Goal: Task Accomplishment & Management: Complete application form

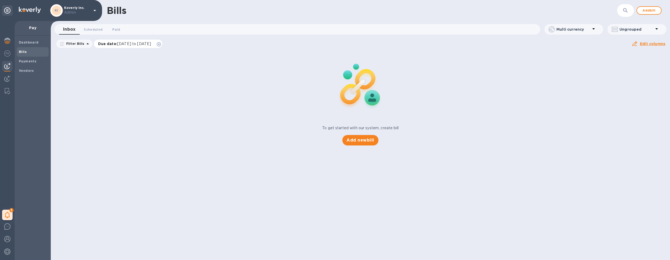
click at [161, 44] on icon at bounding box center [159, 44] width 4 height 4
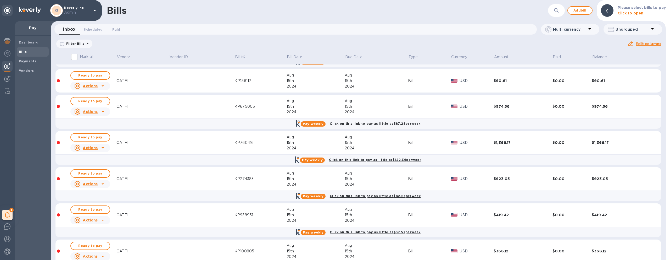
scroll to position [10511, 0]
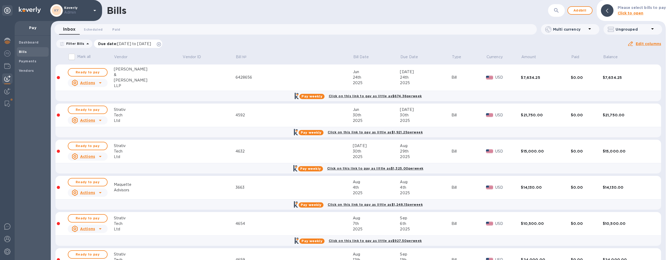
click at [161, 44] on icon at bounding box center [159, 44] width 4 height 4
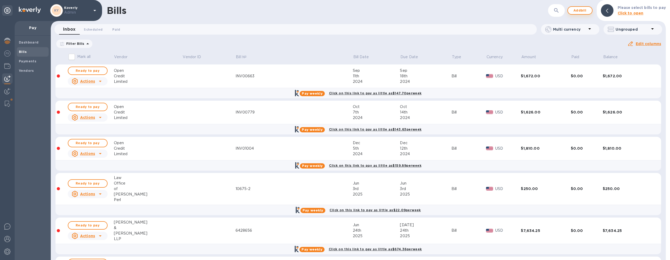
click at [590, 11] on button "Add bill" at bounding box center [580, 10] width 25 height 8
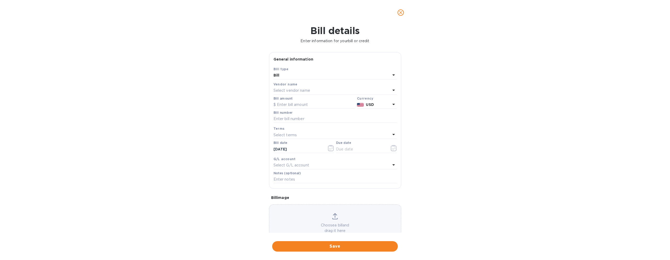
click at [329, 89] on div "Select vendor name" at bounding box center [332, 90] width 117 height 7
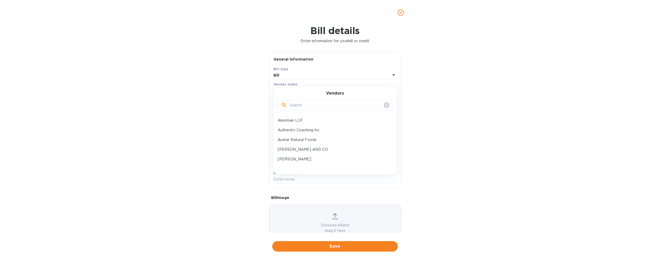
click at [322, 108] on input "text" at bounding box center [336, 105] width 92 height 8
type input "Currency"
click at [307, 118] on p "Currencycloud" at bounding box center [333, 120] width 111 height 5
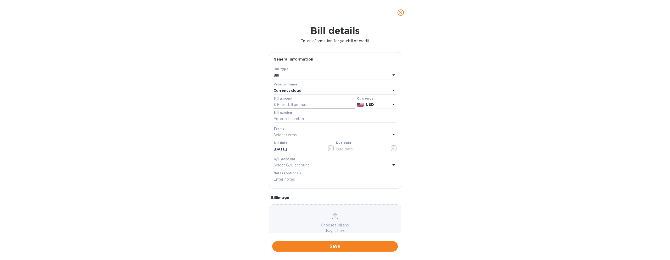
click at [298, 108] on input "text" at bounding box center [314, 105] width 81 height 8
paste input "4,620.05"
type input "4,620.05"
click at [297, 119] on input "text" at bounding box center [335, 119] width 123 height 8
paste input "TCCL45031"
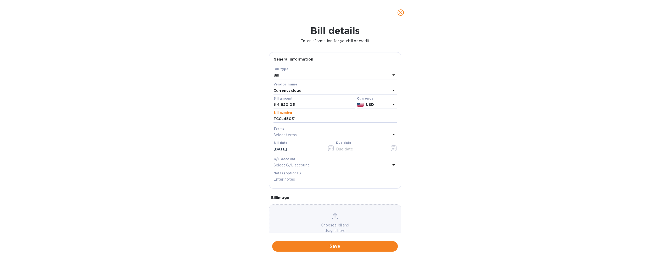
type input "TCCL45031"
click at [333, 136] on div "Select terms" at bounding box center [332, 134] width 117 height 7
click at [315, 166] on p "Net 30" at bounding box center [333, 164] width 111 height 5
type input "[DATE]"
click at [309, 148] on input "[DATE]" at bounding box center [298, 149] width 49 height 8
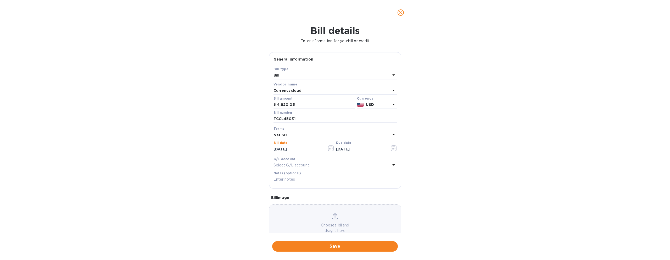
click at [285, 151] on input "[DATE]" at bounding box center [298, 149] width 49 height 8
click at [285, 149] on input "[DATE]" at bounding box center [298, 149] width 49 height 8
type input "[DATE]"
click button "Save" at bounding box center [0, 0] width 0 height 0
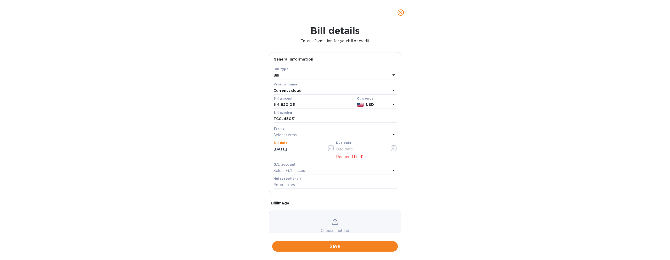
click at [290, 136] on p "Select terms" at bounding box center [286, 134] width 24 height 5
click at [296, 167] on p "Net 30" at bounding box center [333, 164] width 111 height 5
type input "[DATE]"
click at [412, 158] on div "Bill details Enter information for your bill or credit General information Save…" at bounding box center [335, 142] width 670 height 235
click at [386, 164] on div "G/L account" at bounding box center [335, 164] width 123 height 5
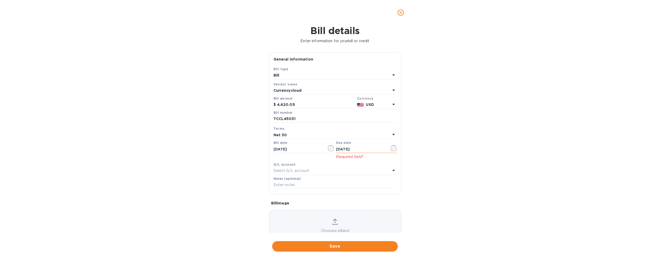
click at [391, 149] on icon "button" at bounding box center [394, 148] width 6 height 6
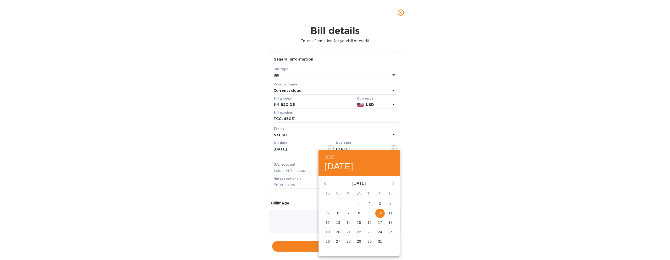
click at [378, 212] on p "10" at bounding box center [380, 212] width 4 height 5
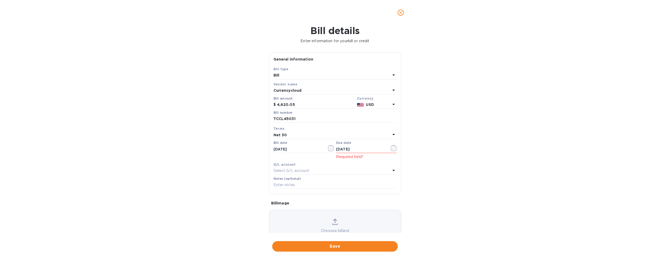
click at [422, 190] on div "Bill details Enter information for your bill or credit General information Save…" at bounding box center [335, 142] width 670 height 235
click at [377, 162] on div "G/L account" at bounding box center [335, 164] width 123 height 5
click at [366, 170] on div "Select G/L account" at bounding box center [332, 170] width 117 height 7
click at [322, 162] on div "G/L account" at bounding box center [335, 164] width 123 height 5
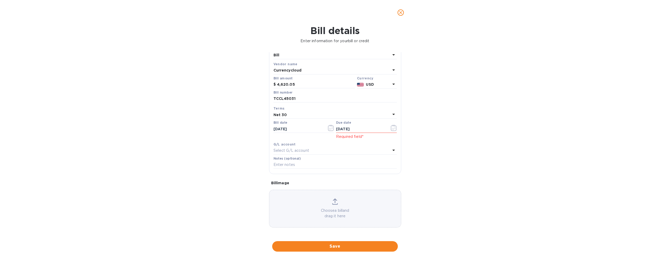
scroll to position [21, 0]
click at [261, 180] on div "Bill details Enter information for your bill or credit General information Save…" at bounding box center [335, 142] width 670 height 235
click at [437, 123] on div "Bill details Enter information for your bill or credit General information Save…" at bounding box center [335, 142] width 670 height 235
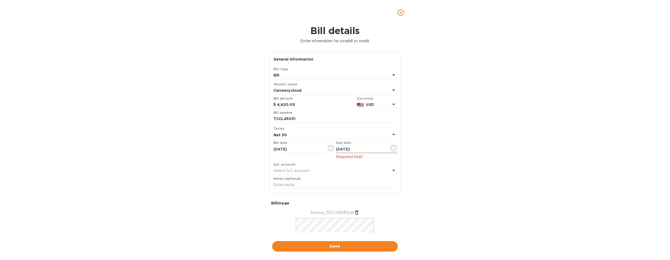
scroll to position [37, 0]
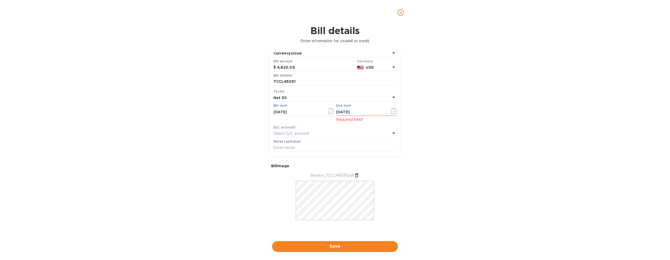
click at [357, 246] on span "Save" at bounding box center [334, 246] width 117 height 6
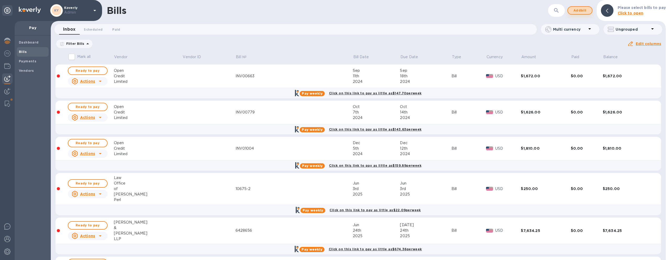
click at [575, 8] on span "Add bill" at bounding box center [580, 10] width 16 height 6
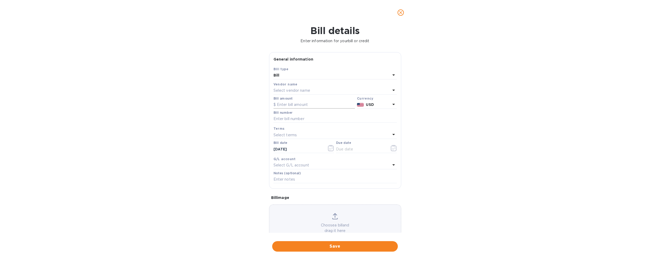
click at [314, 104] on input "text" at bounding box center [314, 105] width 81 height 8
type input "6,511"
click at [297, 91] on p "Select vendor name" at bounding box center [292, 90] width 37 height 5
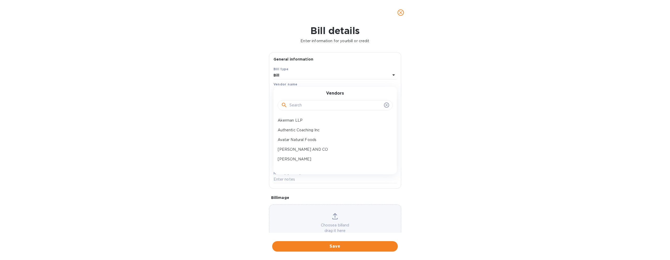
click at [294, 102] on input "text" at bounding box center [336, 105] width 92 height 8
type input "l"
drag, startPoint x: 310, startPoint y: 108, endPoint x: 280, endPoint y: 107, distance: 30.4
click at [280, 107] on div "refintiv" at bounding box center [335, 105] width 115 height 10
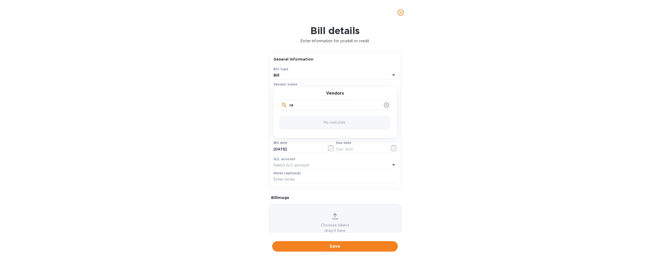
type input "r"
click at [260, 145] on div "Bill details Enter information for your bill or credit General information Save…" at bounding box center [335, 142] width 670 height 235
click at [294, 120] on input "text" at bounding box center [335, 119] width 123 height 8
paste input "50606177"
type input "50606177"
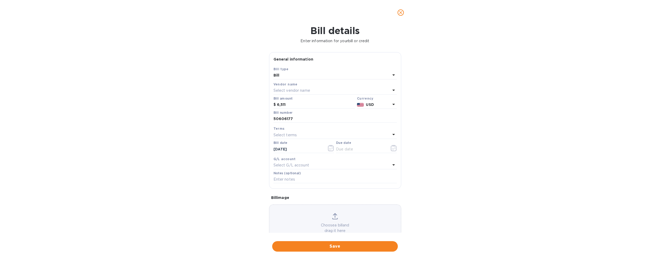
click at [239, 147] on div "Bill details Enter information for your bill or credit General information Save…" at bounding box center [335, 142] width 670 height 235
click at [349, 149] on input "text" at bounding box center [360, 149] width 49 height 8
click at [391, 147] on icon "button" at bounding box center [394, 148] width 6 height 6
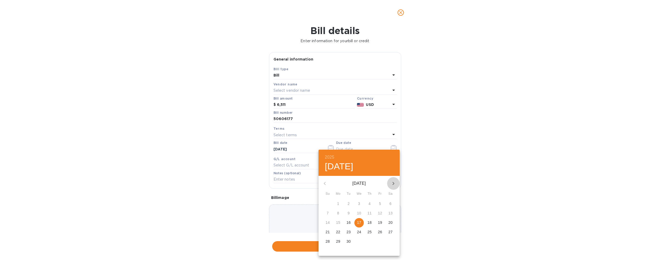
click at [392, 181] on icon "button" at bounding box center [393, 183] width 6 height 6
click at [377, 203] on span "3" at bounding box center [379, 203] width 9 height 5
type input "[DATE]"
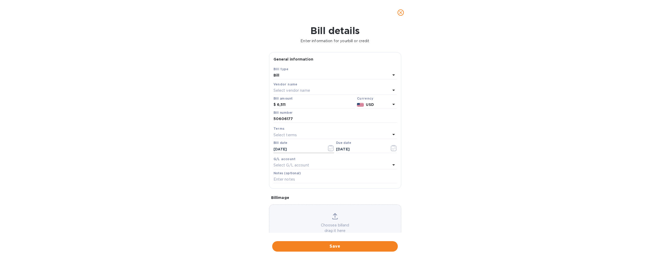
click at [302, 151] on input "[DATE]" at bounding box center [298, 149] width 49 height 8
click at [329, 149] on icon "button" at bounding box center [331, 148] width 6 height 6
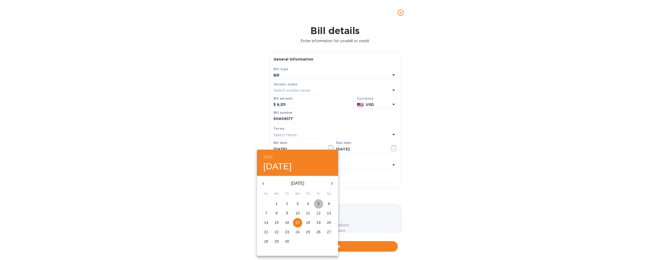
click at [315, 202] on span "5" at bounding box center [318, 203] width 9 height 5
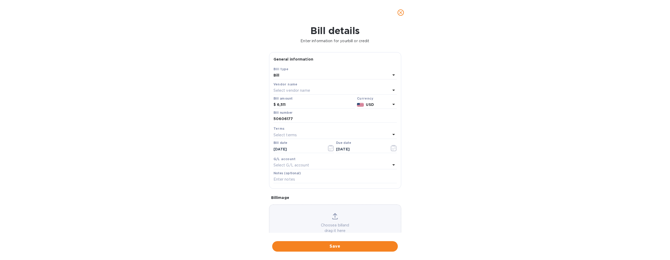
click at [259, 207] on div "Bill details Enter information for your bill or credit General information Save…" at bounding box center [335, 142] width 670 height 235
click at [284, 152] on input "09/05/2025" at bounding box center [298, 149] width 49 height 8
click at [284, 151] on input "09/05/2025" at bounding box center [298, 149] width 49 height 8
click at [331, 150] on icon "button" at bounding box center [331, 148] width 6 height 6
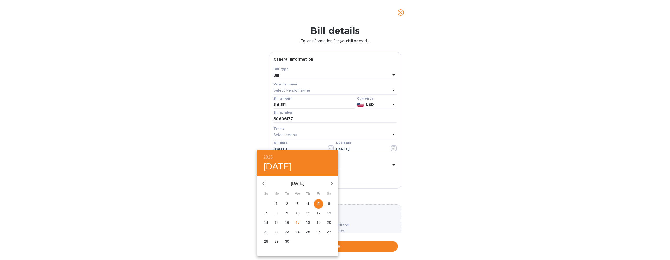
click at [307, 203] on p "4" at bounding box center [308, 203] width 2 height 5
type input "[DATE]"
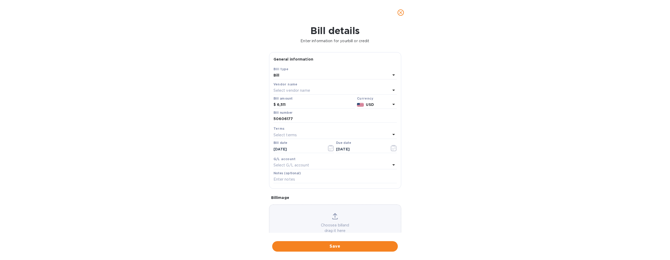
click at [304, 134] on div "Select terms" at bounding box center [332, 134] width 117 height 7
click at [304, 163] on p "Net 30" at bounding box center [333, 164] width 111 height 5
click at [357, 131] on div "Net 30" at bounding box center [332, 134] width 117 height 7
click at [339, 165] on p "Net 30" at bounding box center [333, 164] width 111 height 5
click at [363, 146] on input "[DATE]" at bounding box center [360, 149] width 49 height 8
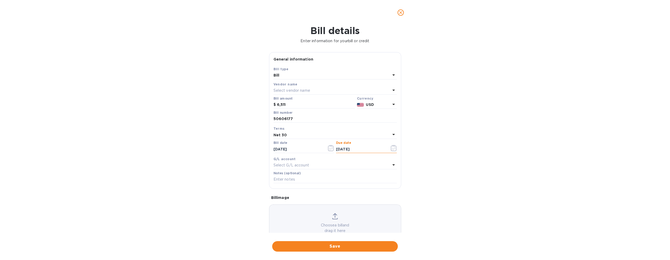
click at [388, 149] on button "button" at bounding box center [394, 148] width 12 height 13
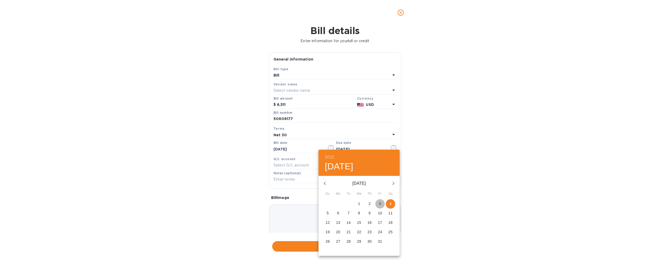
click at [380, 202] on p "3" at bounding box center [380, 203] width 2 height 5
type input "[DATE]"
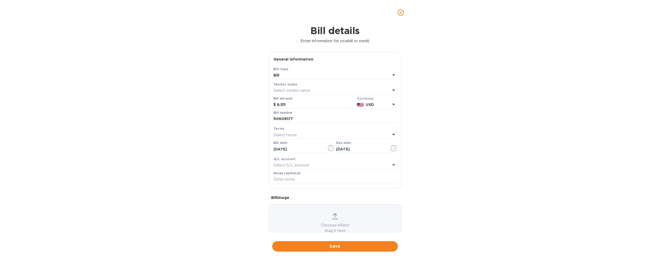
click at [351, 92] on div "Select vendor name" at bounding box center [332, 90] width 117 height 7
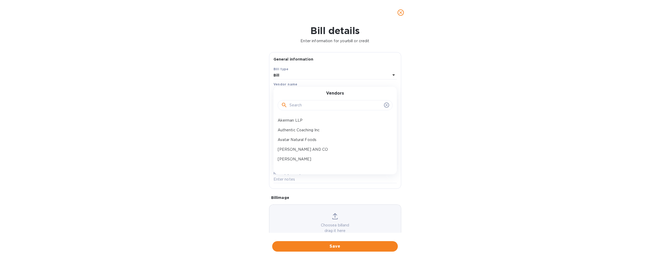
click at [417, 89] on div "Bill details Enter information for your bill or credit General information Save…" at bounding box center [335, 142] width 670 height 235
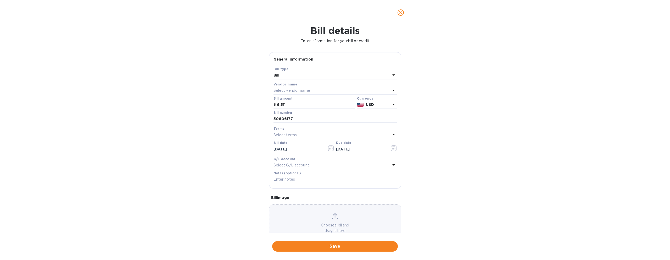
click at [297, 89] on p "Select vendor name" at bounding box center [292, 90] width 37 height 5
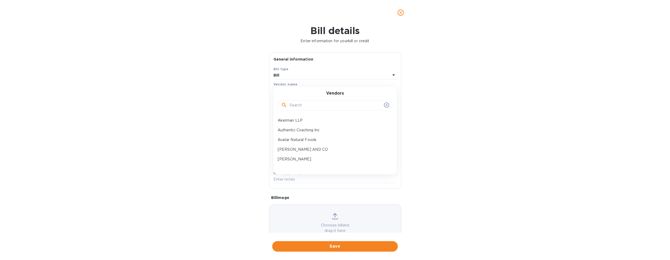
click at [318, 108] on input "text" at bounding box center [336, 105] width 92 height 8
type input "G"
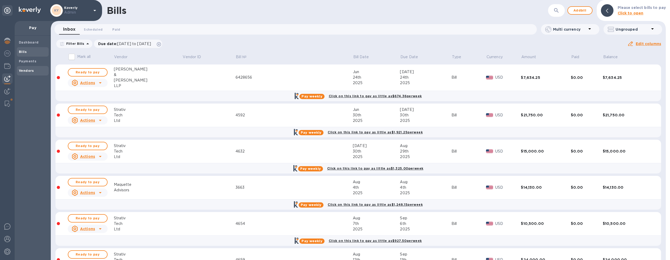
click at [32, 73] on span "Vendors" at bounding box center [26, 70] width 15 height 5
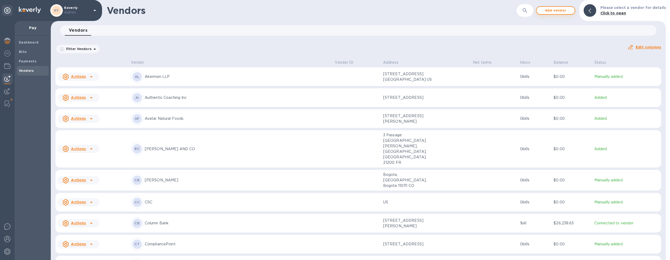
click at [566, 9] on span "Add vendor" at bounding box center [556, 10] width 30 height 6
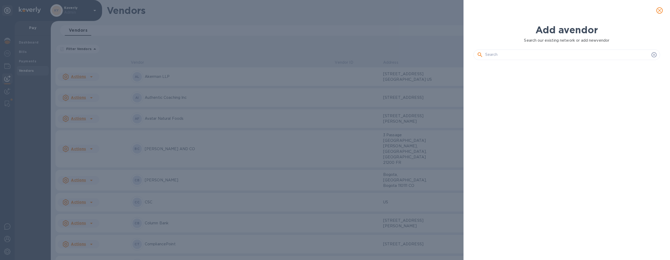
scroll to position [178, 189]
click at [519, 58] on input "text" at bounding box center [567, 55] width 164 height 8
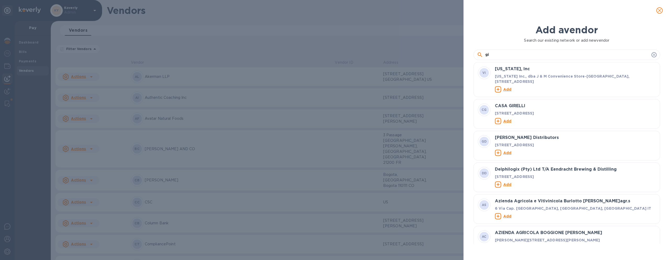
type input "g"
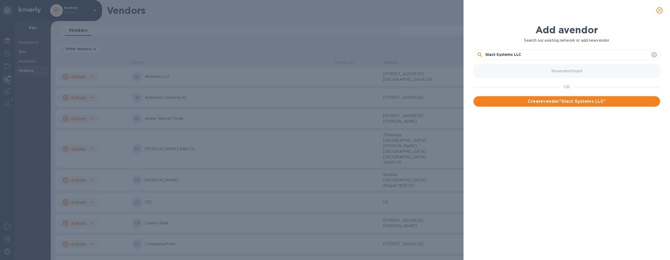
click at [512, 55] on input "Giact Systems LLC" at bounding box center [567, 55] width 164 height 8
type input "Giact Systems, LLC"
click at [540, 102] on span "Create vendor " Giact Systems, LLC "" at bounding box center [567, 101] width 178 height 6
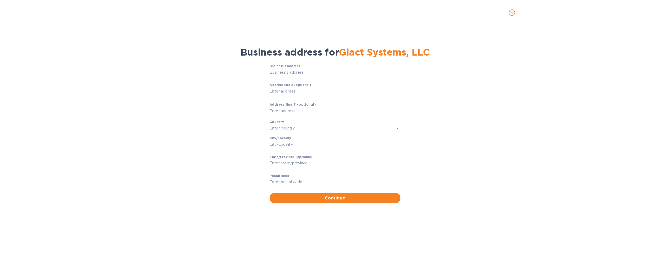
click at [342, 72] on input "Business’s аddress" at bounding box center [335, 72] width 131 height 8
paste input "700 Central Expressway S"
type input "700 Central Expressway South"
type input "United States"
type input "Allen"
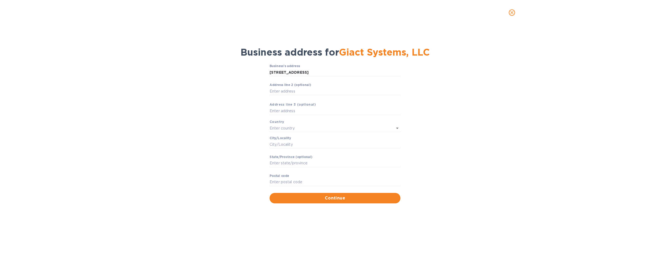
type input "TX"
type input "75013"
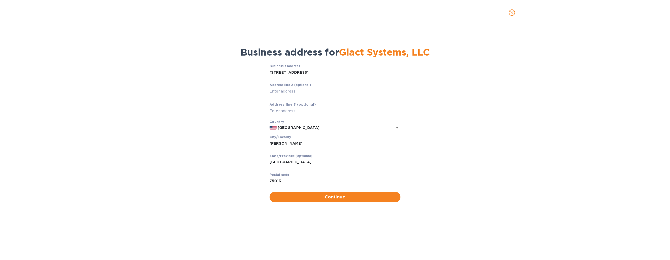
click at [352, 88] on input "Аddress line 2 (optional)" at bounding box center [335, 91] width 131 height 8
type input "Suite 320"
click at [335, 199] on span "Continue" at bounding box center [335, 197] width 123 height 6
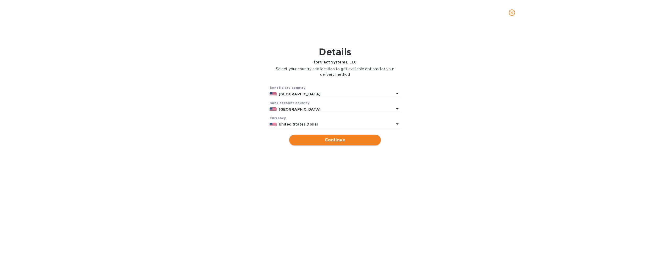
click at [345, 144] on button "Continue" at bounding box center [335, 140] width 92 height 10
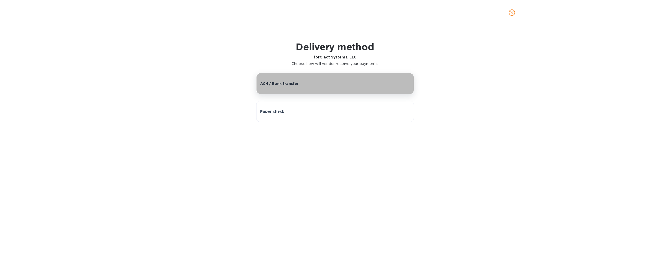
click at [333, 78] on button "ACH / Bank transfer" at bounding box center [335, 83] width 158 height 21
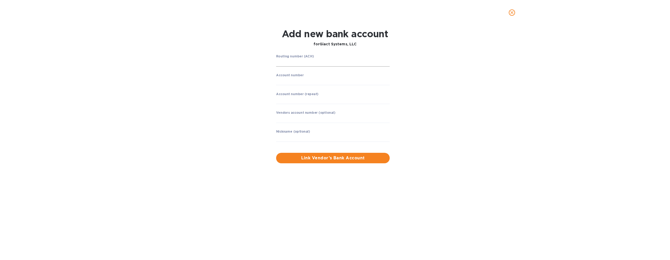
click at [334, 65] on input "string" at bounding box center [333, 63] width 114 height 8
type input "111000012"
click at [296, 78] on input "string" at bounding box center [333, 81] width 114 height 8
type input "4451475688"
click at [289, 100] on input "string" at bounding box center [333, 100] width 114 height 8
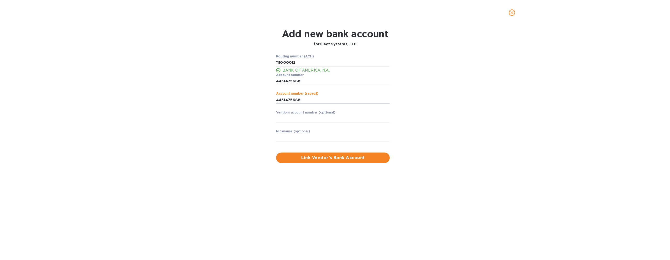
type input "4451475688"
click at [232, 134] on div "Routing number (ACH) BANK OF AMERICA, N.A. Account number ​ Account number (rep…" at bounding box center [335, 108] width 438 height 115
click at [332, 119] on input "text" at bounding box center [333, 119] width 114 height 8
type input "GIACT SYSTEMS, LLC"
click at [329, 160] on span "Link Vendor’s Bank Account" at bounding box center [332, 157] width 105 height 6
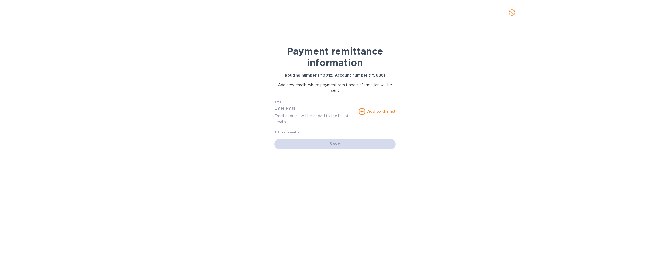
click at [299, 110] on input "text" at bounding box center [315, 108] width 82 height 8
paste input "Lseg.Billing@mg.lseg.com"
type input "Lseg.Billing@mg.lseg.com"
click at [383, 112] on u "Add to the list" at bounding box center [381, 111] width 29 height 4
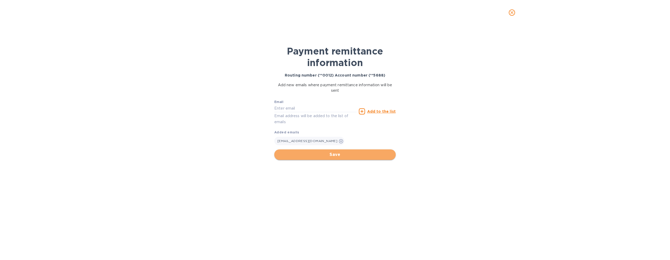
click at [344, 158] on button "Save" at bounding box center [334, 154] width 121 height 10
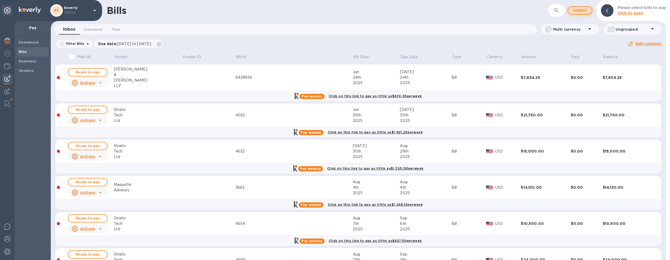
click at [585, 12] on span "Add bill" at bounding box center [580, 10] width 16 height 6
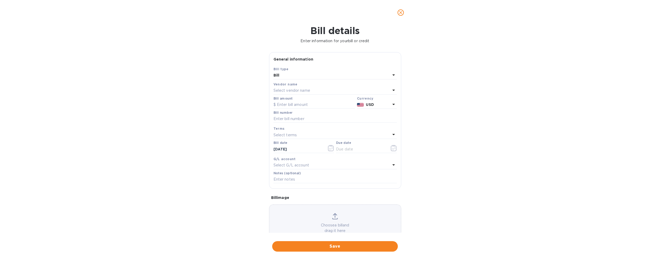
click at [329, 91] on div "Select vendor name" at bounding box center [332, 90] width 117 height 7
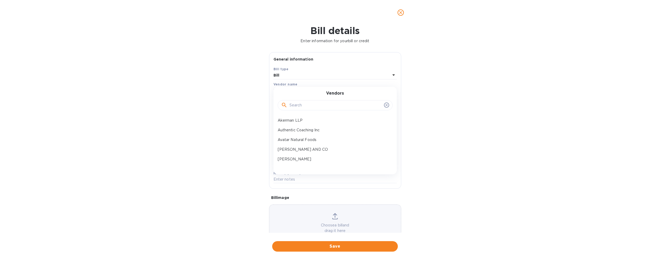
click at [316, 104] on input "text" at bounding box center [336, 105] width 92 height 8
type input "gia"
click at [310, 119] on p "Giact Systems, LLC" at bounding box center [333, 120] width 111 height 5
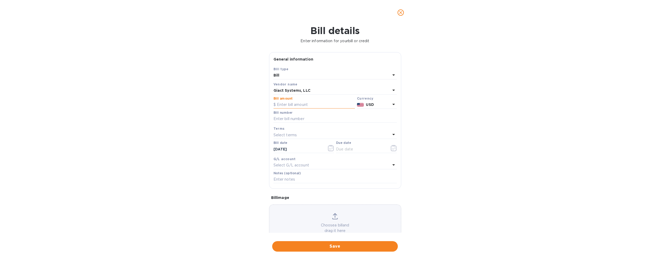
click at [298, 106] on input "text" at bounding box center [314, 105] width 81 height 8
type input "6,511"
click at [298, 117] on input "text" at bounding box center [335, 119] width 123 height 8
paste input "50606177"
type input "50606177"
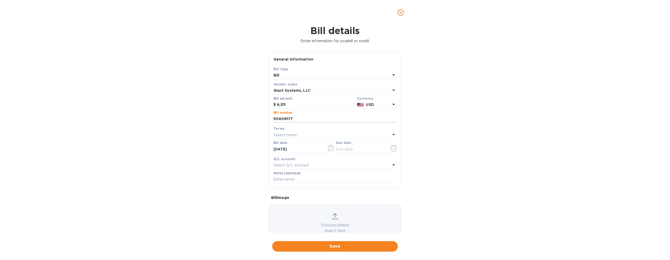
click at [291, 135] on p "Select terms" at bounding box center [286, 134] width 24 height 5
click at [302, 166] on p "Net 30" at bounding box center [333, 164] width 111 height 5
type input "[DATE]"
click at [300, 147] on input "[DATE]" at bounding box center [298, 149] width 49 height 8
click at [330, 150] on icon "button" at bounding box center [331, 148] width 6 height 6
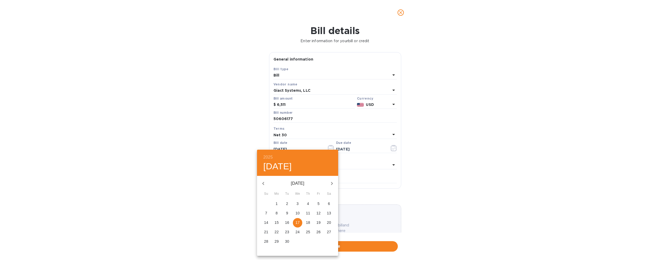
click at [310, 203] on span "4" at bounding box center [307, 203] width 9 height 5
type input "[DATE]"
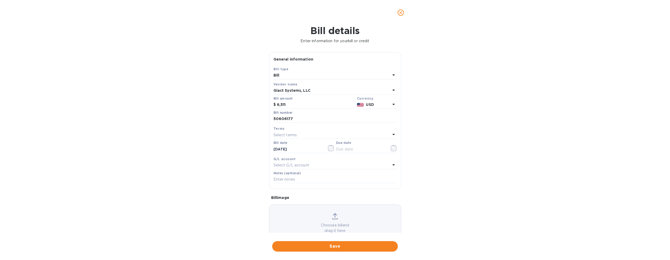
click at [356, 132] on div "Select terms" at bounding box center [332, 134] width 117 height 7
click at [330, 164] on p "Net 30" at bounding box center [333, 164] width 111 height 5
click at [392, 147] on icon "button" at bounding box center [394, 148] width 6 height 6
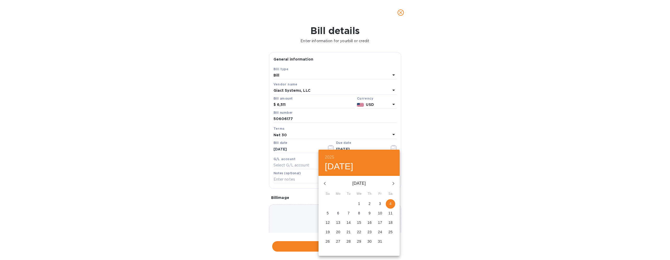
click at [381, 204] on p "3" at bounding box center [380, 203] width 2 height 5
type input "[DATE]"
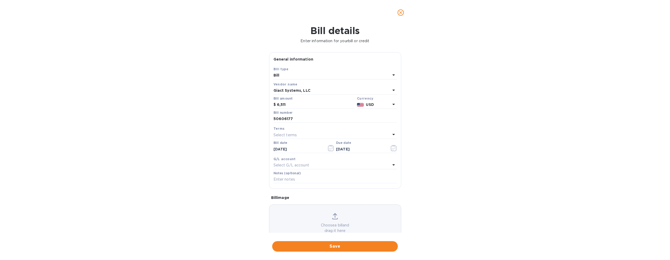
click at [420, 181] on div "Bill details Enter information for your bill or credit General information Save…" at bounding box center [335, 142] width 670 height 235
click at [283, 178] on input "text" at bounding box center [335, 179] width 123 height 8
paste input "billing account number A-30118095"
type input "billing account number A-30118095"
click at [310, 102] on input "6,511" at bounding box center [316, 105] width 78 height 8
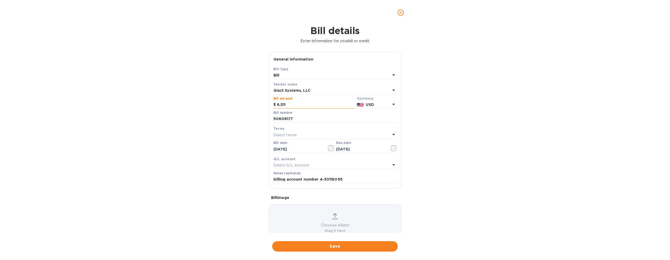
click at [306, 105] on input "6,511" at bounding box center [316, 105] width 78 height 8
type input "6,511.00"
click at [232, 123] on div "Bill details Enter information for your bill or credit General information Save…" at bounding box center [335, 142] width 670 height 235
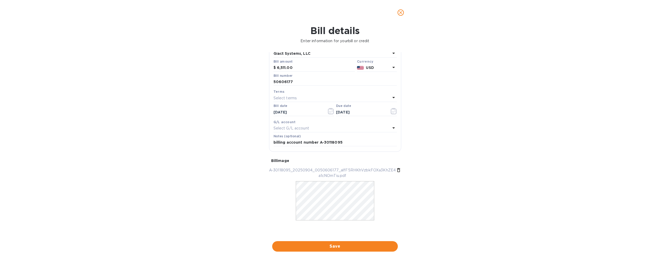
scroll to position [37, 0]
click at [360, 247] on span "Save" at bounding box center [334, 246] width 117 height 6
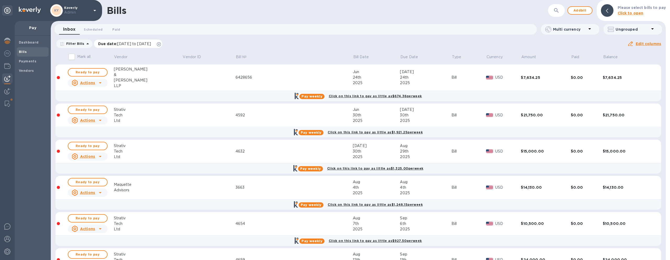
click at [161, 44] on icon at bounding box center [159, 44] width 4 height 4
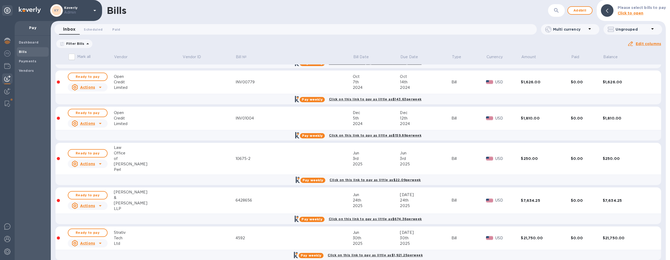
scroll to position [0, 0]
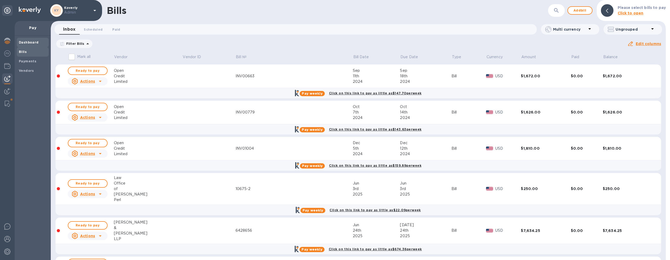
click at [24, 44] on b "Dashboard" at bounding box center [29, 42] width 20 height 4
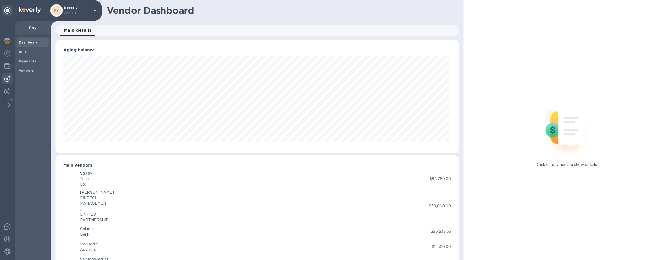
scroll to position [261659, 261371]
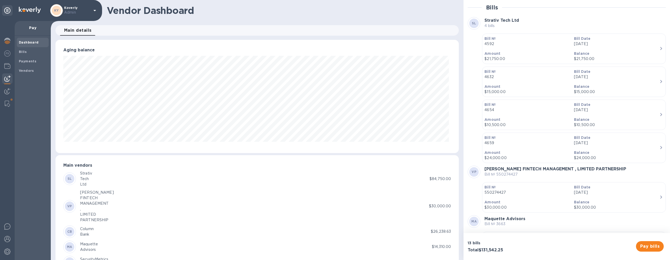
click at [8, 81] on img at bounding box center [7, 78] width 6 height 6
click at [8, 91] on img at bounding box center [7, 91] width 6 height 6
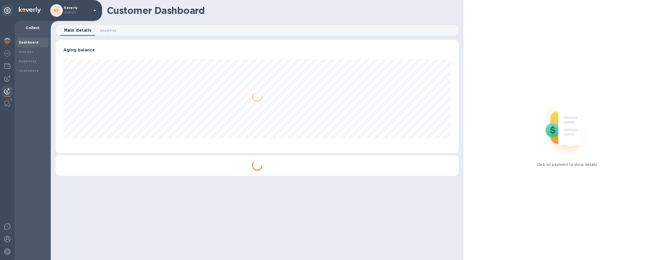
scroll to position [113, 402]
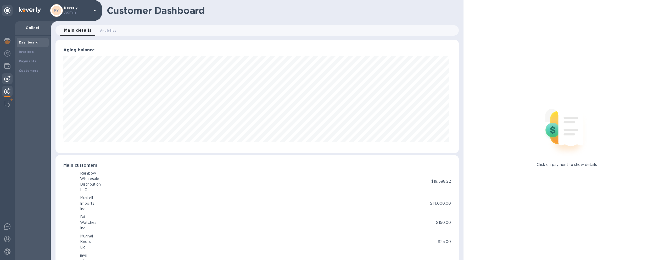
click at [6, 78] on img at bounding box center [7, 78] width 6 height 6
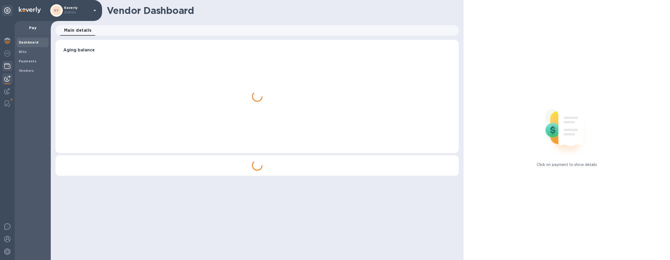
click at [4, 61] on div at bounding box center [7, 67] width 10 height 12
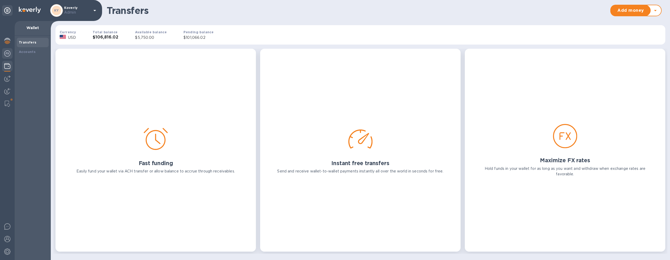
click at [5, 53] on img at bounding box center [7, 53] width 6 height 6
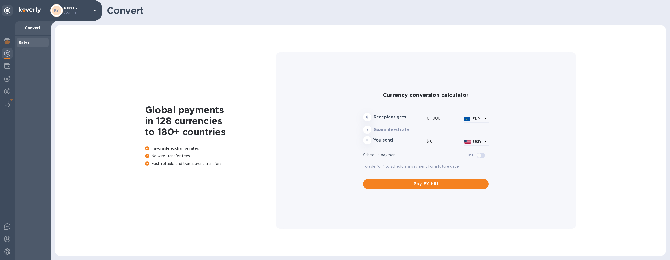
type input "1,182.35"
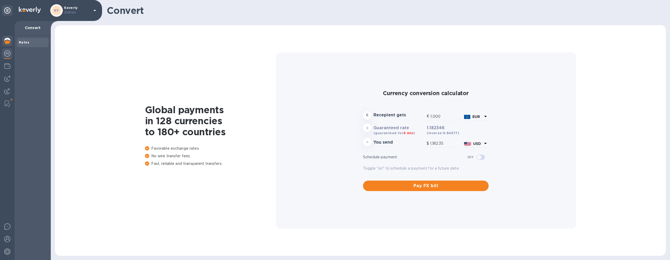
click at [7, 38] on img at bounding box center [7, 41] width 6 height 6
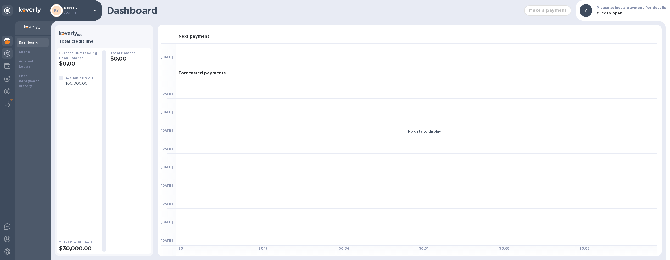
click at [9, 52] on img at bounding box center [7, 53] width 6 height 6
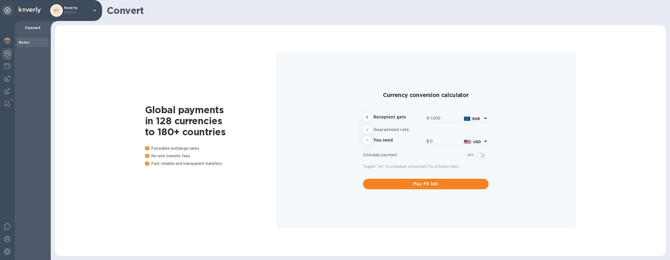
type input "1,182.35"
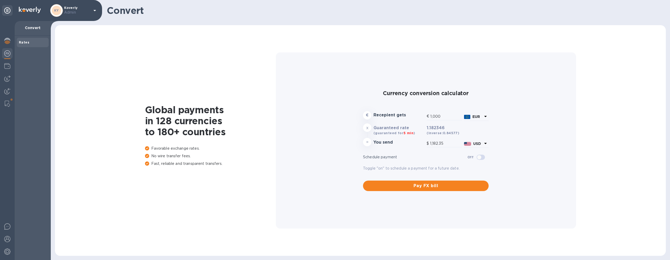
click at [29, 41] on div "Rates" at bounding box center [33, 42] width 28 height 5
click at [452, 141] on input "1,182.35" at bounding box center [446, 144] width 32 height 8
click at [448, 143] on input "1,182.35" at bounding box center [446, 144] width 32 height 8
click at [442, 114] on input "1,000" at bounding box center [446, 116] width 32 height 8
click at [435, 115] on input "1,000" at bounding box center [446, 116] width 32 height 8
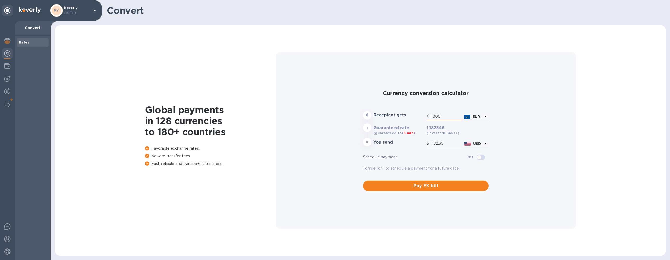
click at [431, 118] on input "1,000" at bounding box center [446, 116] width 32 height 8
type input "000"
type input "0"
type input "2,000"
type input "2,364.69"
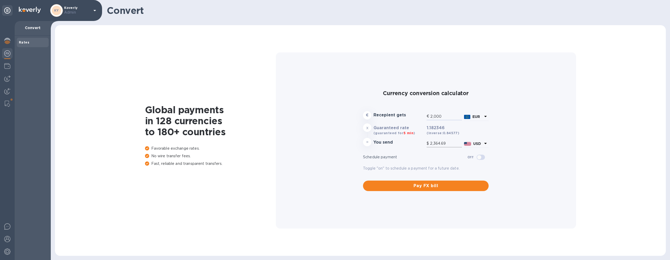
type input "000"
type input "0"
type input "1,000"
type input "1,182.35"
type input "10,000"
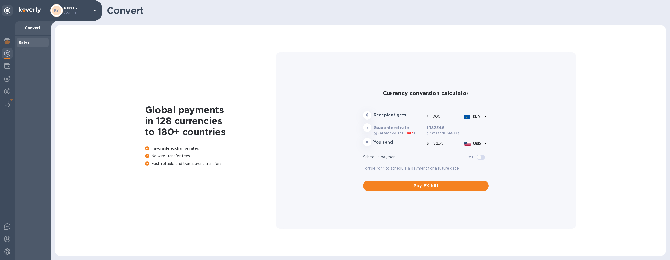
type input "11,823.46"
type input "100,000"
type input "118,234.6"
type input "1,000,000"
type input "1,182,346"
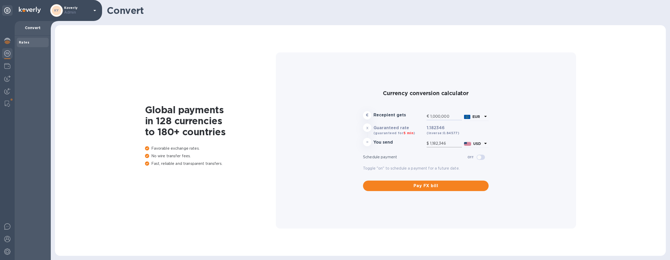
type input "10,000,000"
type input "11,823,460"
type input "100,000,000"
type input "118,234,600"
type input "1,000,000,000"
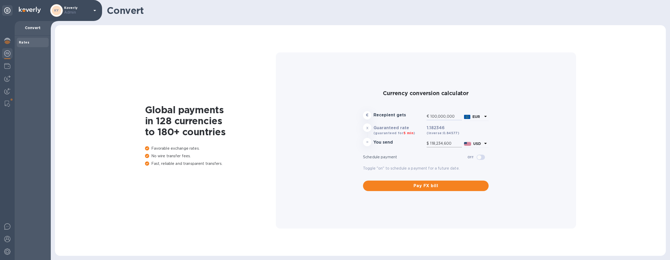
type input "1,182,346,000"
type input "10,000,000,000"
type input "11,823,460,000"
type input "100,000,000,000"
type input "118,234,600,000"
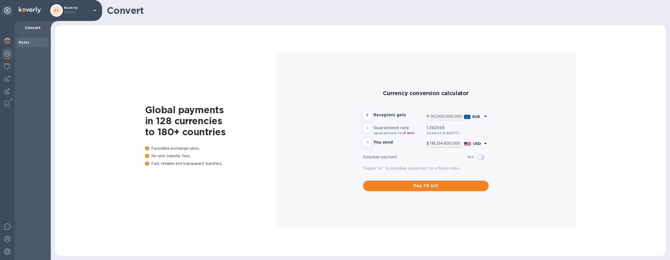
type input "1,000,000,000,000"
type input "1,182,346,000,000"
type input "10,000,000,000,000"
type input "11,823,460,000,000"
type input "100,000,000,000,000"
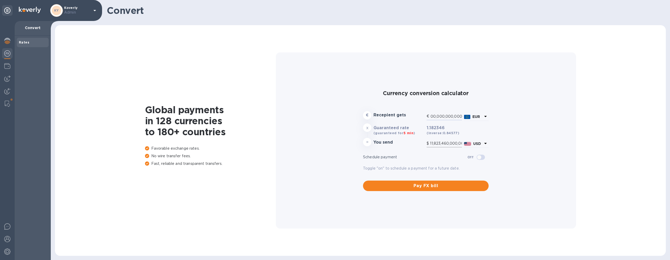
type input "118,234,599,999,999.98"
type input "1,000,000,000,000,000"
type input "1,182,346,000,000,000"
type input "10,000,000,000,000,000"
type input "11,823,459,999,999,998"
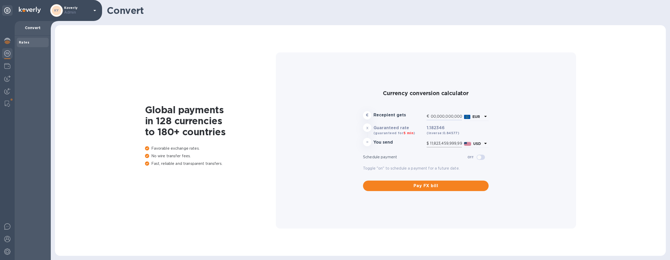
type input "100,000,000,000,000,000"
type input "118,234,599,999,999,980"
type input "1,000,000,000,000,000,000"
type input "1,182,346,000,000,000,000"
type input "100,000,000,000,000,000"
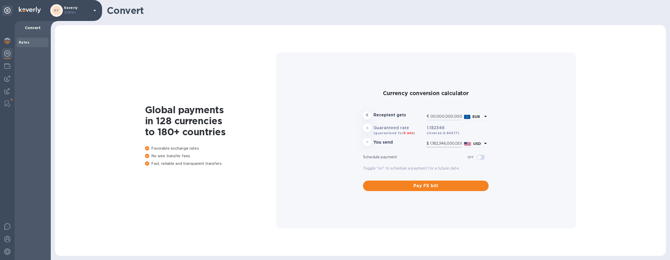
type input "118,234,599,999,999,980"
type input "10,000,000,000,000,000"
type input "11,823,459,999,999,998"
type input "1,000,000,000,000,000"
type input "1,182,346,000,000,000"
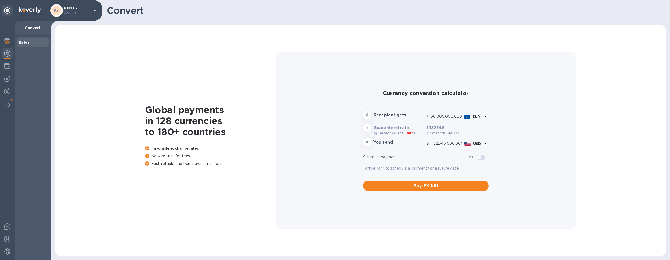
type input "100,000,000,000,000"
type input "118,234,599,999,999.98"
type input "10,000,000,000,000"
type input "11,823,460,000,000"
type input "1,000,000,000,000"
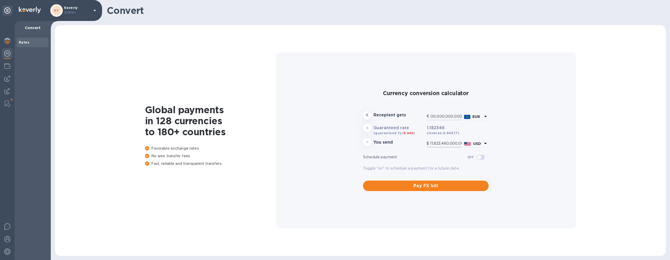
type input "1,182,346,000,000"
type input "100,000,000,000"
type input "118,234,600,000"
type input "10,000,000,000"
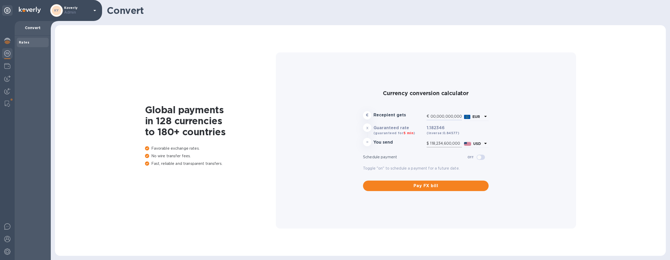
type input "11,823,460,000"
type input "1,000,000,000"
type input "1,182,346,000"
type input "100,000,000"
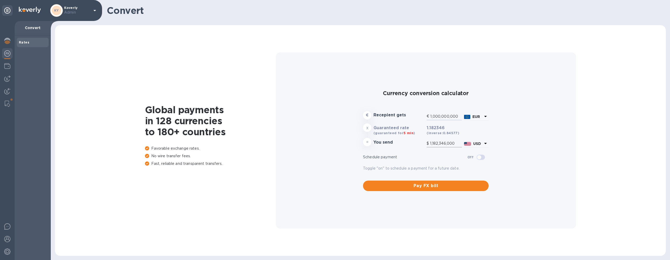
type input "118,234,600"
type input "10,000,000"
type input "11,823,460"
type input "1,000,000"
type input "1,182,346"
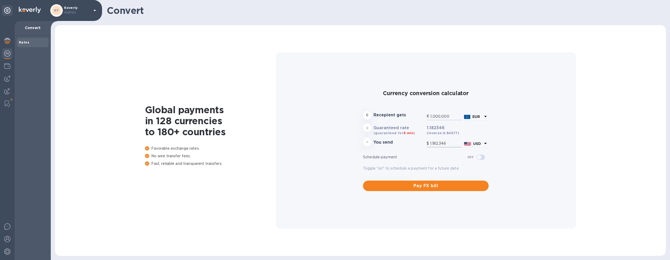
type input "100,000"
type input "118,234.6"
type input "10,000"
type input "11,823.46"
type input "1,000"
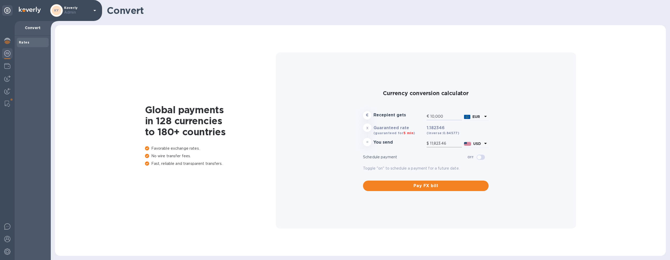
type input "1,182.35"
type input "000"
type input "0"
type input "1"
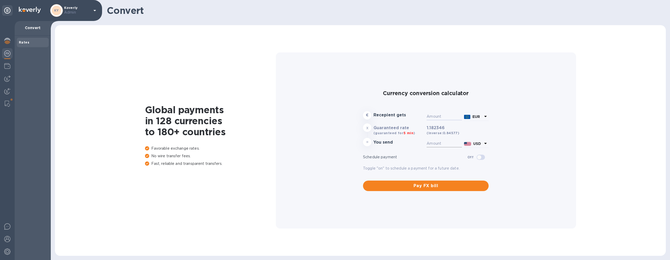
type input "1.18"
click at [326, 136] on div "Currency conversion calculator € Recepient gets EUR x Guaranteed rate (guarante…" at bounding box center [426, 140] width 292 height 176
click at [7, 43] on img at bounding box center [7, 41] width 6 height 6
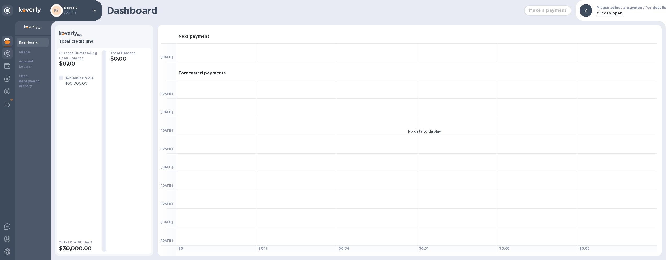
click at [8, 55] on img at bounding box center [7, 53] width 6 height 6
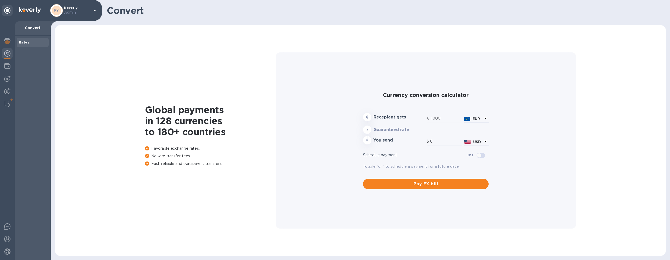
type input "1,181.75"
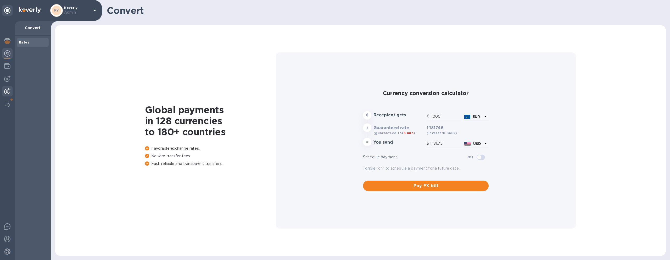
click at [7, 94] on img at bounding box center [7, 91] width 6 height 6
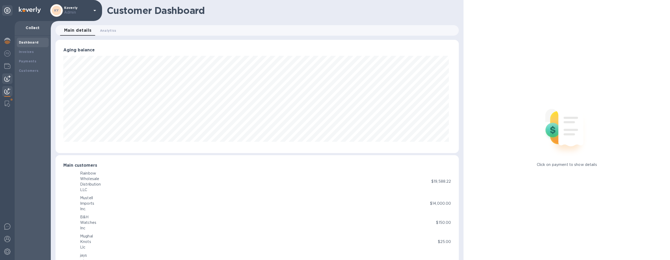
scroll to position [261659, 261371]
click at [7, 76] on img at bounding box center [7, 78] width 6 height 6
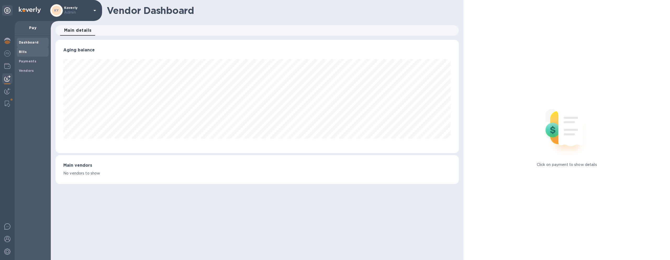
scroll to position [113, 404]
click at [24, 52] on b "Bills" at bounding box center [23, 52] width 8 height 4
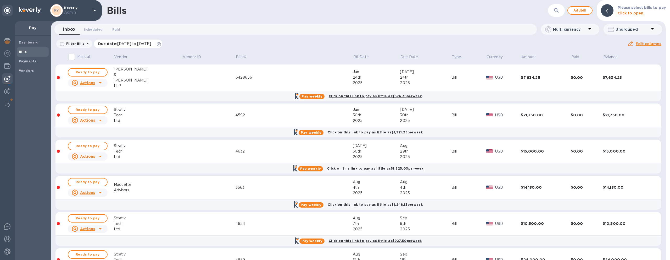
click at [161, 46] on icon at bounding box center [159, 44] width 4 height 4
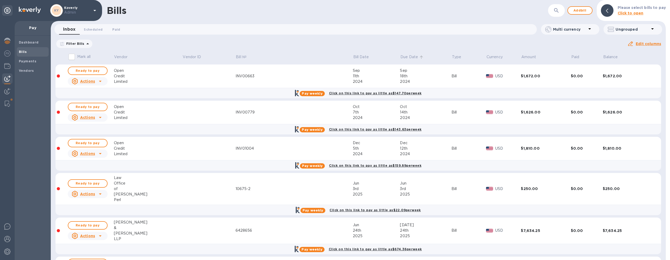
click at [414, 56] on p "Due Date" at bounding box center [410, 56] width 18 height 5
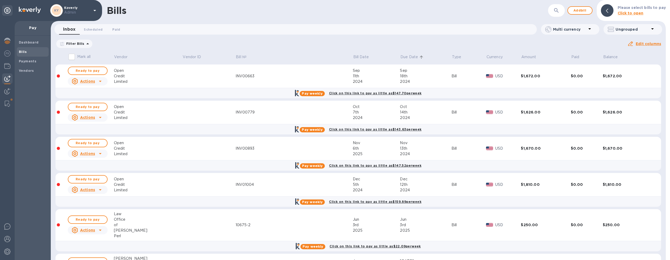
click at [416, 55] on p "Due Date" at bounding box center [410, 56] width 18 height 5
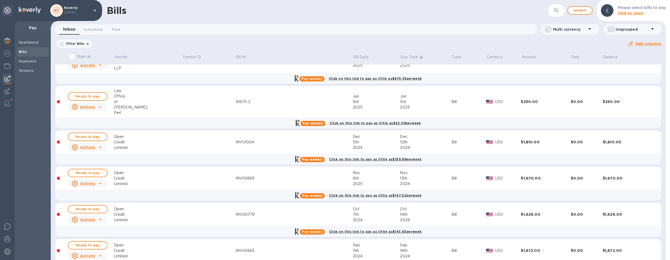
scroll to position [524, 0]
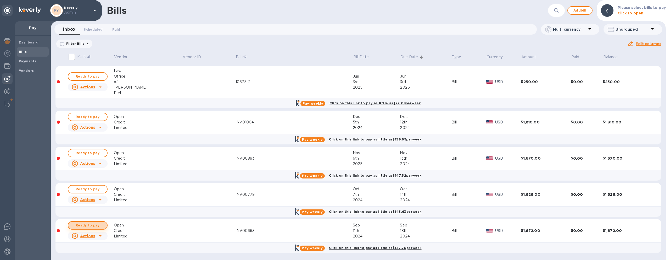
click at [101, 226] on span "Ready to pay" at bounding box center [88, 225] width 30 height 6
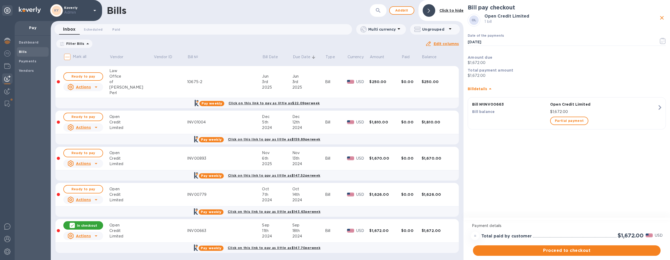
click at [621, 113] on p "$1,672.00" at bounding box center [603, 111] width 107 height 5
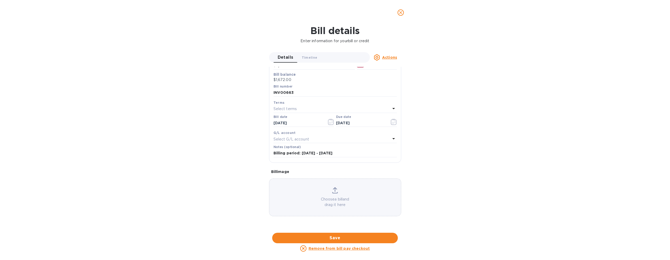
scroll to position [165, 0]
click at [349, 229] on div at bounding box center [335, 233] width 132 height 8
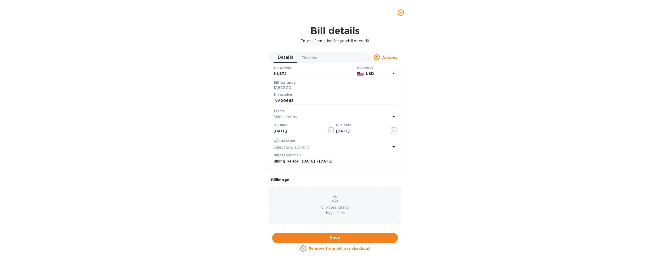
click at [399, 14] on icon "close" at bounding box center [400, 12] width 3 height 3
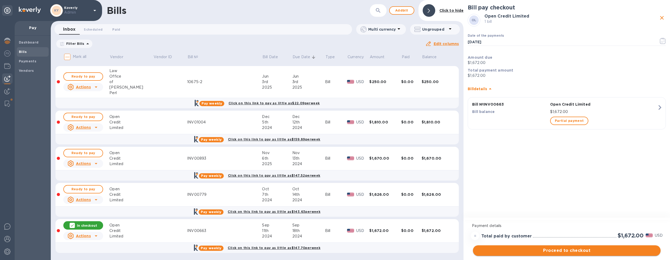
click at [533, 250] on span "Proceed to checkout" at bounding box center [566, 250] width 179 height 6
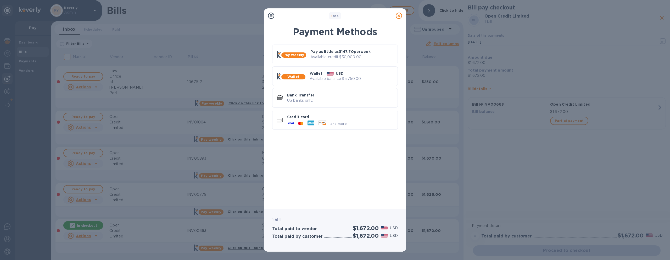
click at [398, 16] on icon at bounding box center [399, 16] width 6 height 6
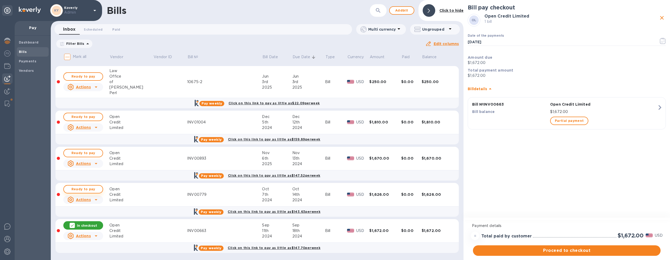
click at [80, 190] on span "Ready to pay" at bounding box center [83, 189] width 30 height 6
click at [82, 150] on span "Ready to pay" at bounding box center [83, 153] width 30 height 6
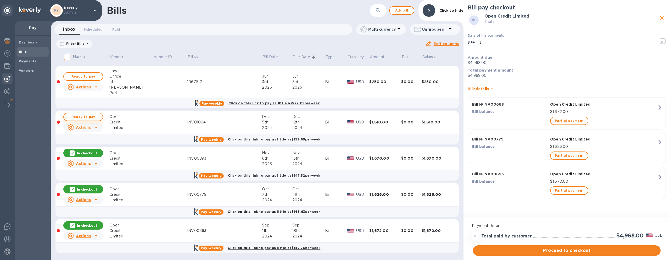
click at [82, 118] on span "Ready to pay" at bounding box center [83, 117] width 30 height 6
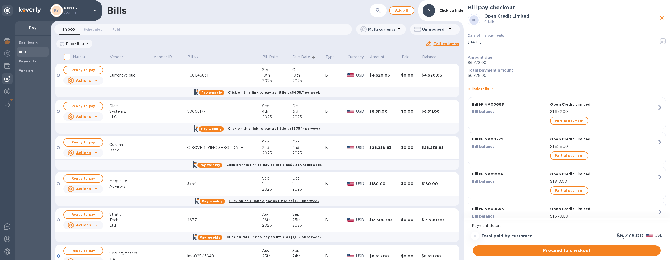
scroll to position [0, 0]
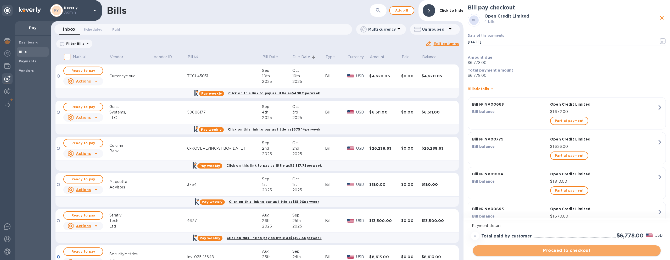
click at [545, 252] on span "Proceed to checkout" at bounding box center [566, 250] width 179 height 6
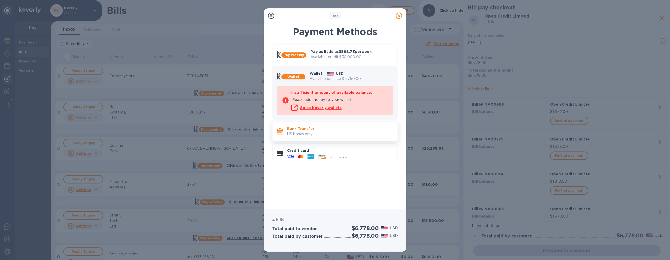
click at [363, 133] on p "US banks only." at bounding box center [340, 133] width 106 height 5
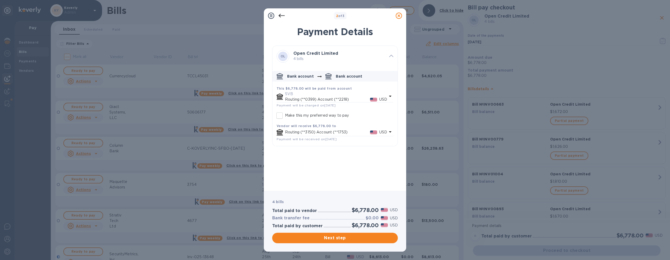
click at [399, 16] on icon at bounding box center [399, 16] width 6 height 6
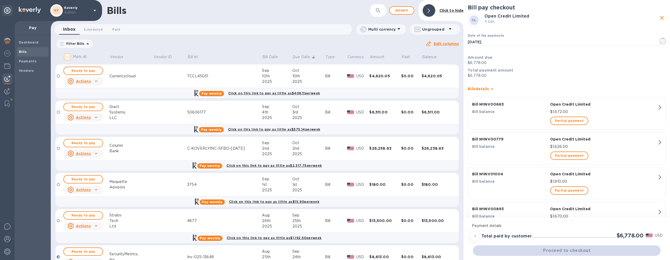
click at [525, 186] on div "button" at bounding box center [510, 190] width 78 height 10
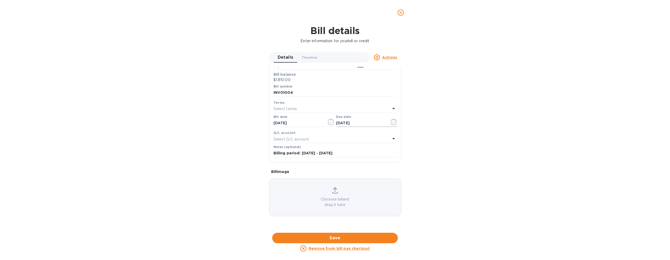
scroll to position [237, 0]
click at [343, 229] on div at bounding box center [335, 233] width 132 height 8
click at [404, 14] on span "close" at bounding box center [401, 12] width 6 height 6
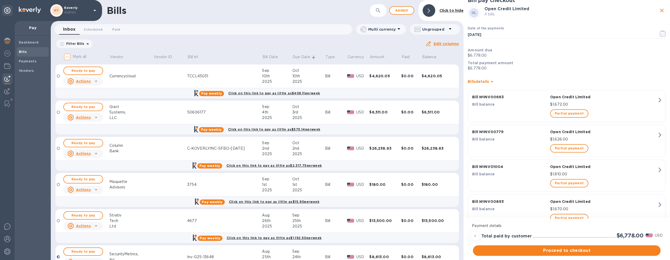
scroll to position [26, 0]
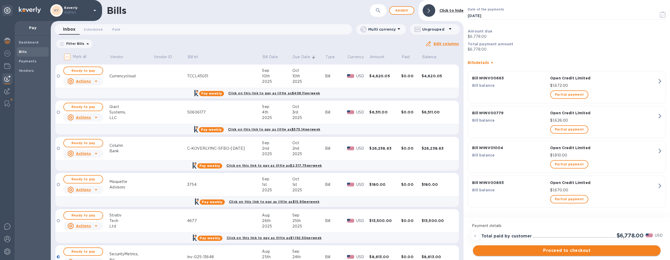
click at [538, 249] on span "Proceed to checkout" at bounding box center [566, 250] width 179 height 6
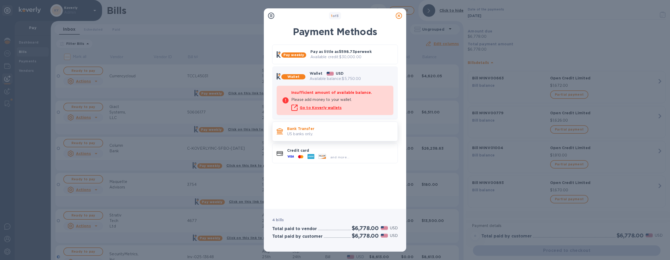
click at [357, 134] on p "US banks only." at bounding box center [340, 133] width 106 height 5
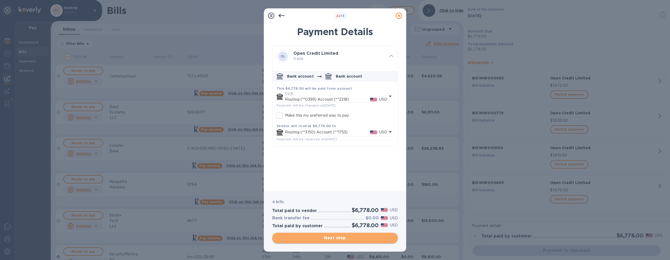
click at [352, 237] on span "Next step" at bounding box center [334, 238] width 117 height 6
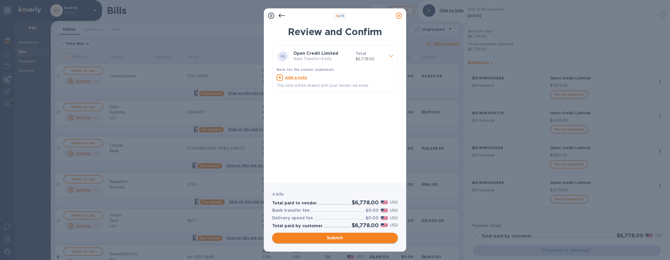
click at [349, 238] on span "Submit" at bounding box center [334, 238] width 117 height 6
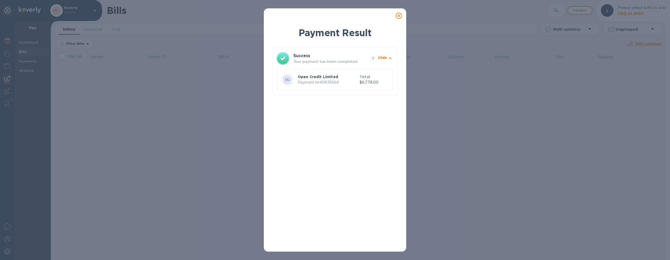
click at [398, 17] on icon at bounding box center [399, 16] width 6 height 6
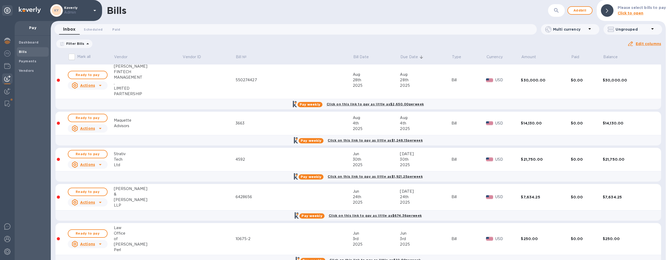
scroll to position [366, 0]
click at [135, 194] on div "&" at bounding box center [148, 194] width 69 height 5
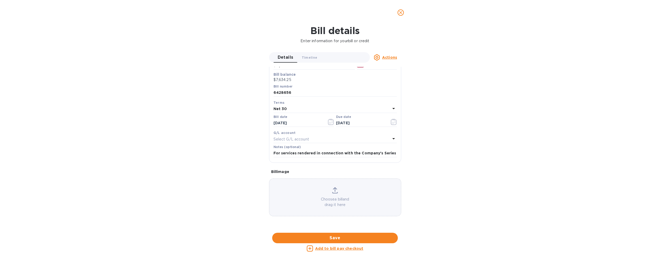
scroll to position [222, 0]
click at [312, 229] on div at bounding box center [335, 233] width 132 height 8
click at [400, 12] on icon "close" at bounding box center [400, 12] width 3 height 3
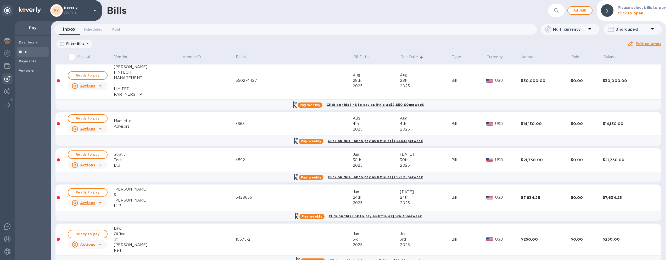
scroll to position [379, 0]
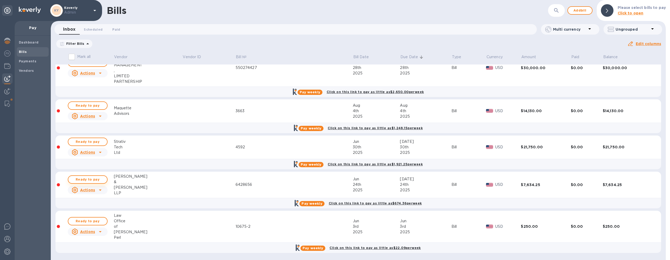
click at [84, 180] on span "Ready to pay" at bounding box center [88, 179] width 30 height 6
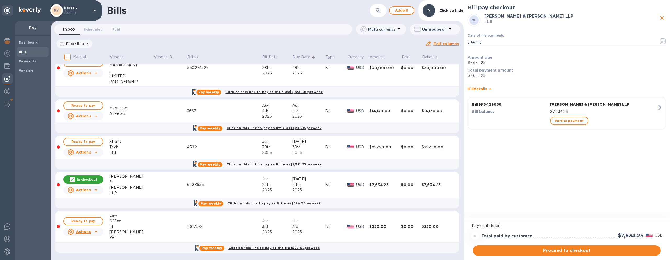
click at [553, 255] on div "Proceed to checkout" at bounding box center [567, 250] width 190 height 13
click at [549, 250] on span "Proceed to checkout" at bounding box center [566, 250] width 179 height 6
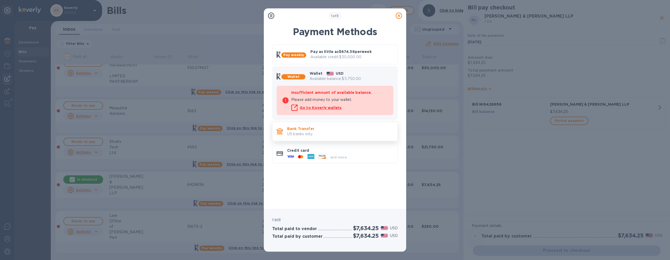
click at [352, 130] on p "Bank Transfer" at bounding box center [340, 128] width 106 height 5
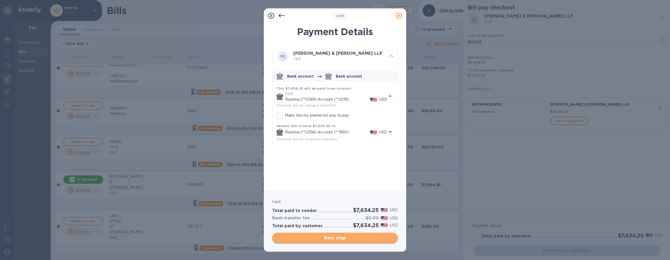
click at [339, 236] on span "Next step" at bounding box center [334, 238] width 117 height 6
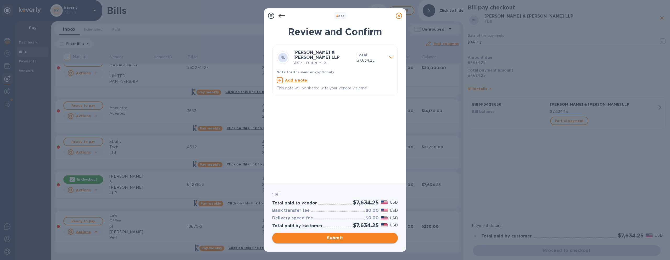
click at [353, 238] on span "Submit" at bounding box center [334, 238] width 117 height 6
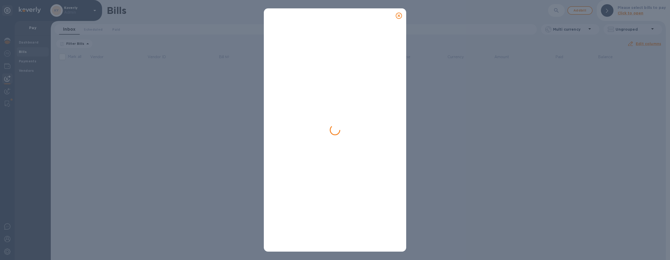
scroll to position [0, 0]
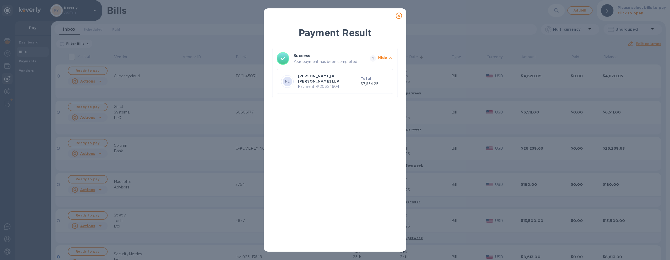
click at [400, 15] on icon at bounding box center [399, 16] width 6 height 6
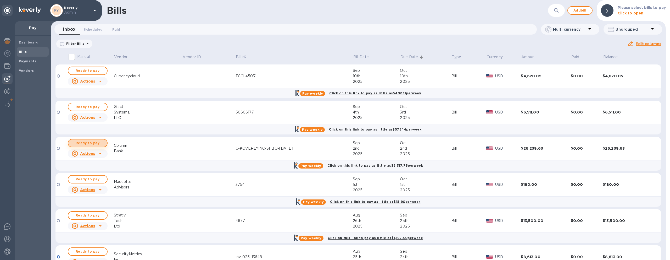
click at [101, 143] on span "Ready to pay" at bounding box center [88, 143] width 30 height 6
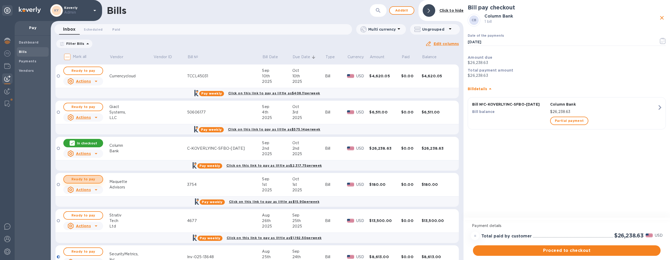
click at [96, 179] on span "Ready to pay" at bounding box center [83, 179] width 30 height 6
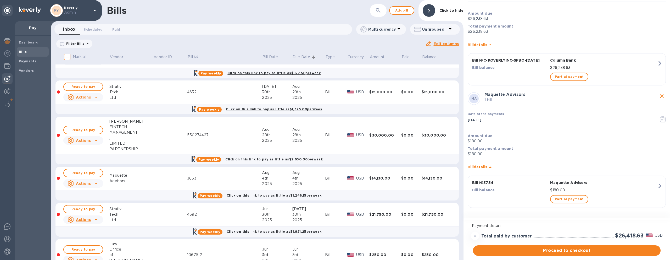
scroll to position [321, 0]
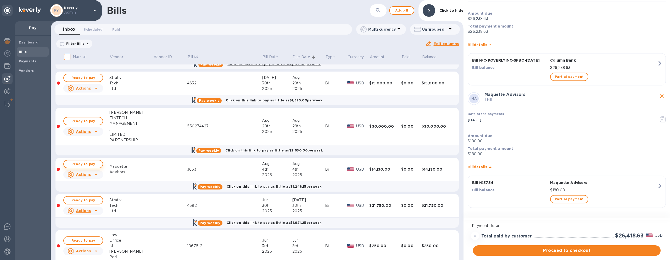
click at [97, 163] on span "Ready to pay" at bounding box center [83, 164] width 30 height 6
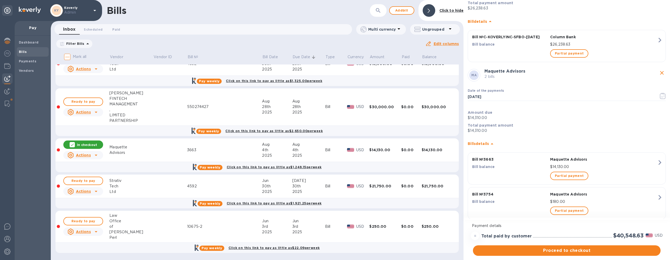
scroll to position [84, 0]
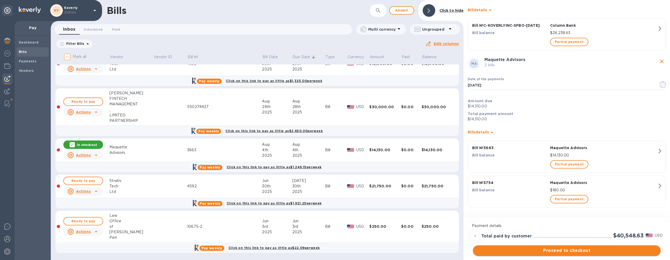
click at [531, 251] on span "Proceed to checkout" at bounding box center [566, 250] width 179 height 6
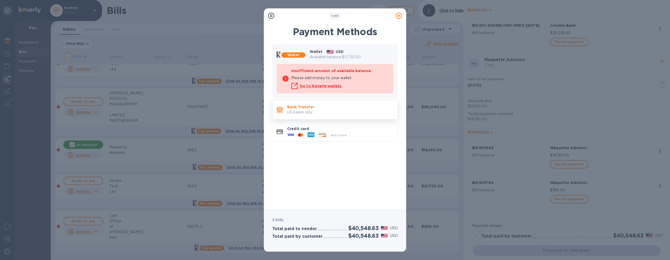
click at [352, 114] on p "US banks only." at bounding box center [340, 111] width 106 height 5
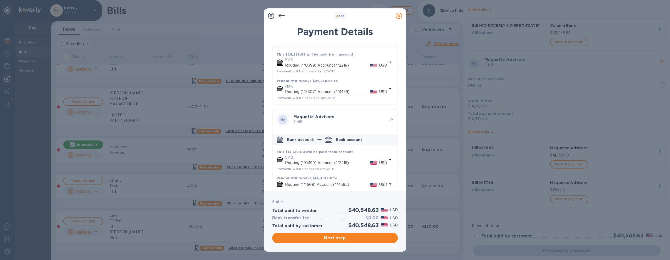
scroll to position [46, 0]
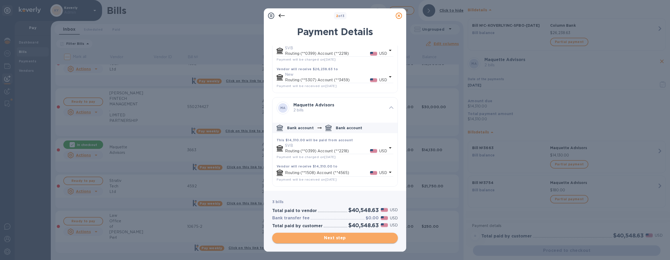
click at [370, 238] on span "Next step" at bounding box center [334, 238] width 117 height 6
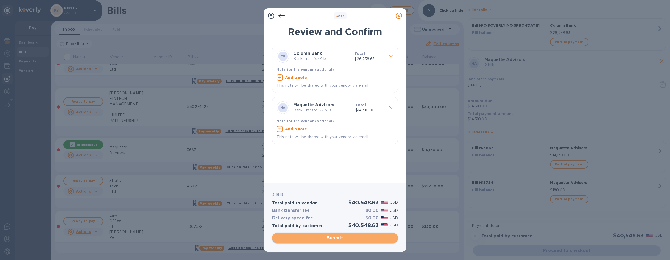
click at [350, 237] on span "Submit" at bounding box center [334, 238] width 117 height 6
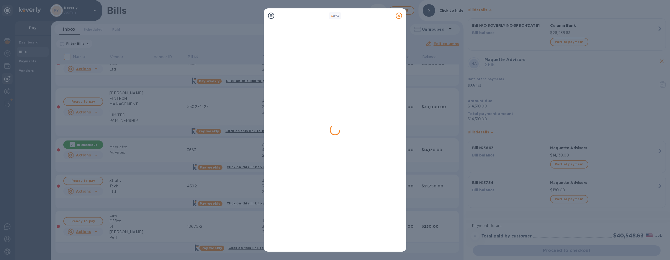
scroll to position [0, 0]
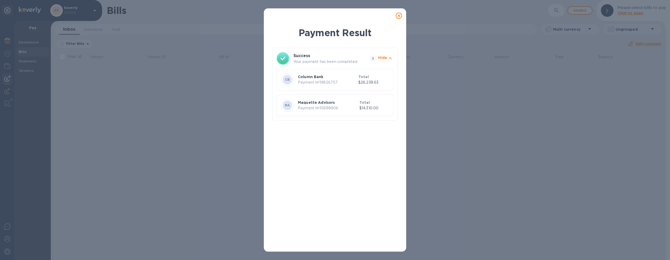
click at [399, 17] on icon at bounding box center [399, 16] width 6 height 6
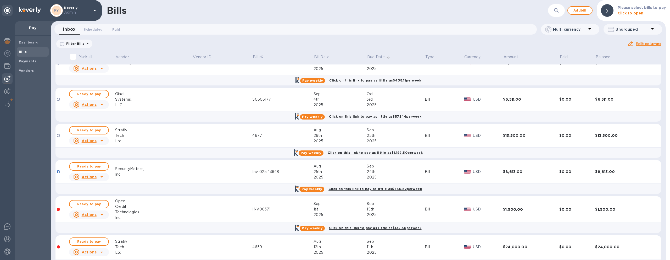
scroll to position [22, 0]
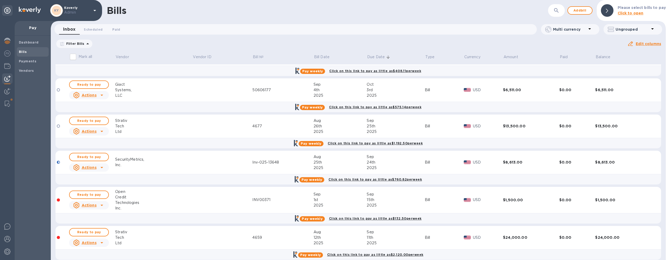
click at [560, 12] on icon "button" at bounding box center [556, 10] width 6 height 6
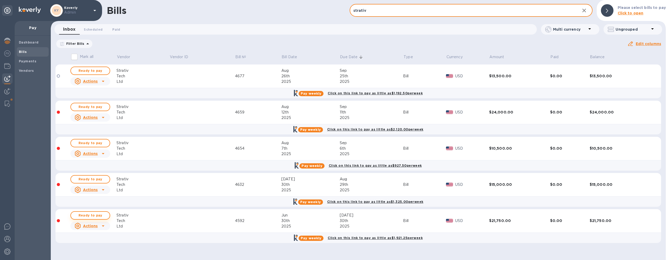
type input "strativ"
click at [100, 214] on span "Ready to pay" at bounding box center [90, 215] width 30 height 6
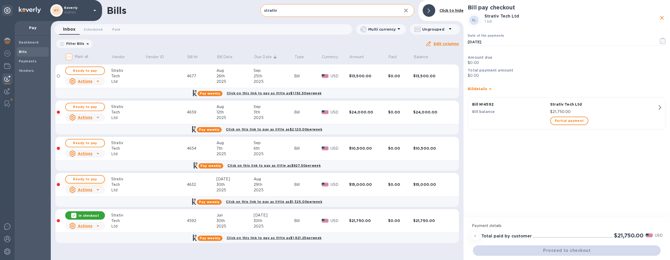
click at [96, 181] on span "Ready to pay" at bounding box center [85, 179] width 30 height 6
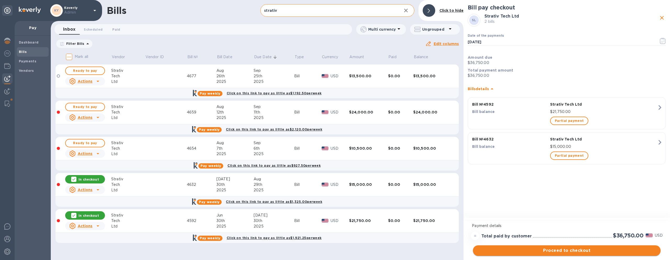
click at [535, 248] on span "Proceed to checkout" at bounding box center [566, 250] width 179 height 6
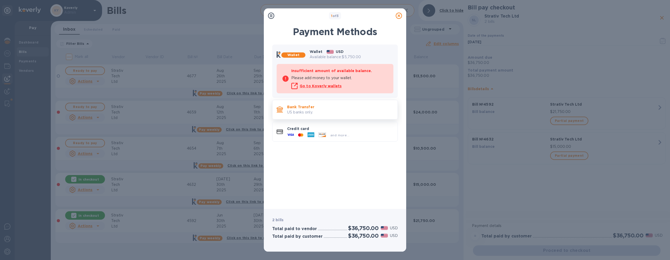
click at [361, 114] on p "US banks only." at bounding box center [340, 111] width 106 height 5
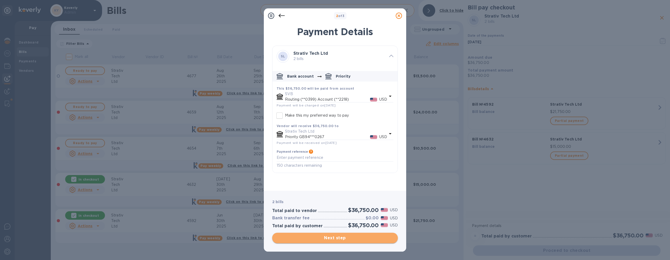
click at [348, 236] on span "Next step" at bounding box center [334, 238] width 117 height 6
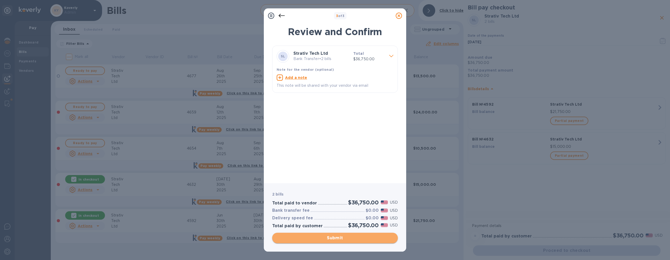
click at [343, 237] on span "Submit" at bounding box center [334, 238] width 117 height 6
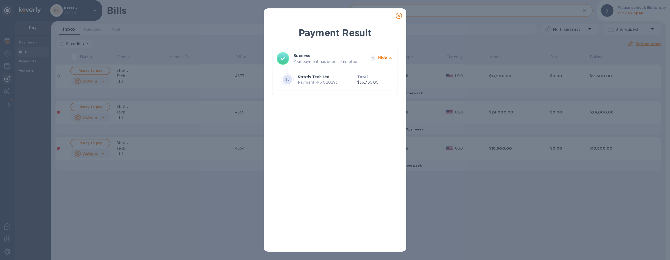
click at [399, 17] on icon at bounding box center [399, 16] width 6 height 6
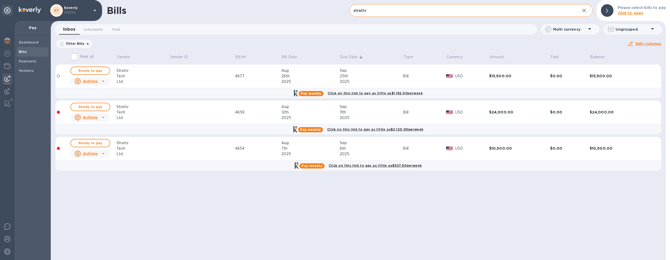
click at [587, 11] on icon "button" at bounding box center [584, 10] width 6 height 6
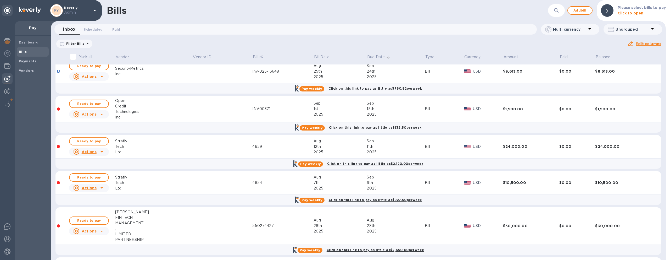
scroll to position [160, 0]
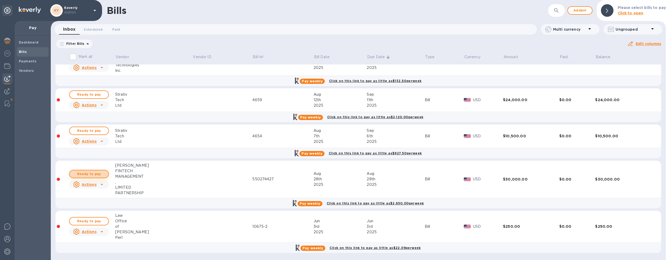
click at [97, 173] on span "Ready to pay" at bounding box center [89, 174] width 30 height 6
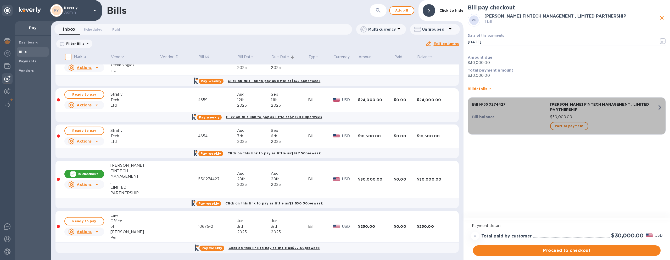
click at [562, 110] on p "[PERSON_NAME] FINTECH MANAGEMENT , LIMITED PARTNERSHIP" at bounding box center [603, 107] width 107 height 10
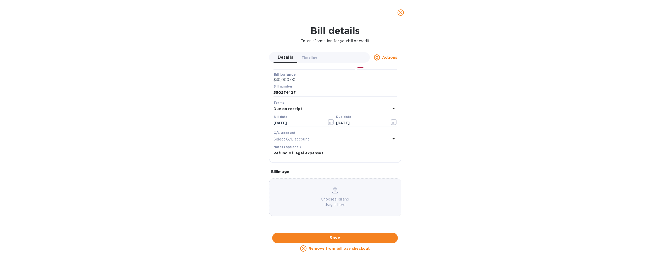
scroll to position [218, 0]
click at [348, 229] on div at bounding box center [335, 233] width 132 height 8
click at [399, 13] on icon "close" at bounding box center [400, 12] width 5 height 5
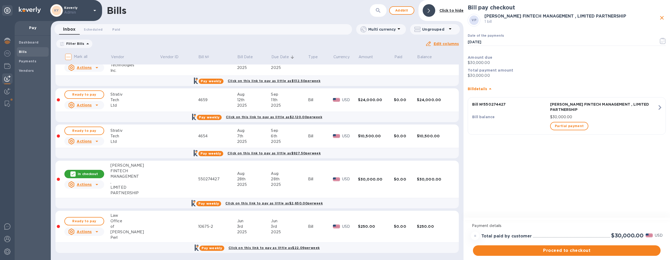
scroll to position [53, 0]
click at [535, 250] on span "Proceed to checkout" at bounding box center [566, 250] width 179 height 6
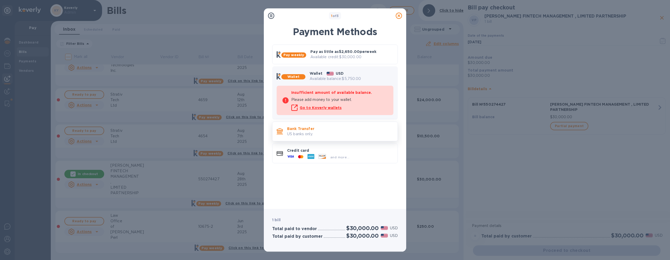
click at [371, 129] on p "Bank Transfer" at bounding box center [340, 128] width 106 height 5
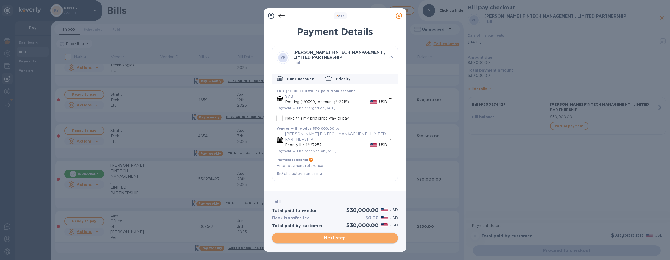
click at [347, 236] on span "Next step" at bounding box center [334, 238] width 117 height 6
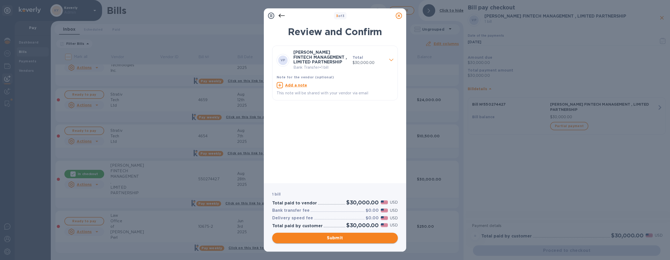
click at [357, 237] on span "Submit" at bounding box center [334, 238] width 117 height 6
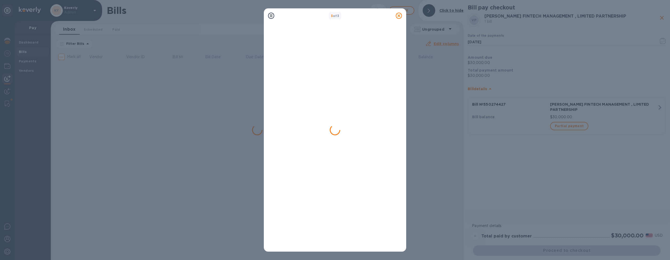
scroll to position [0, 0]
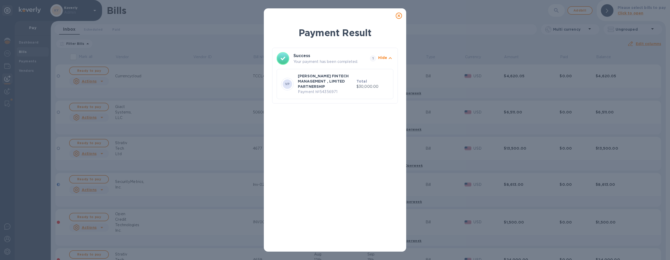
click at [399, 17] on icon at bounding box center [399, 16] width 6 height 6
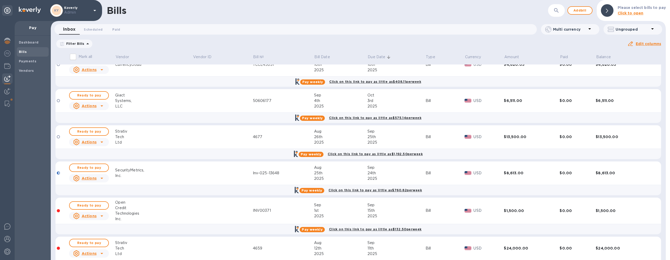
scroll to position [30, 0]
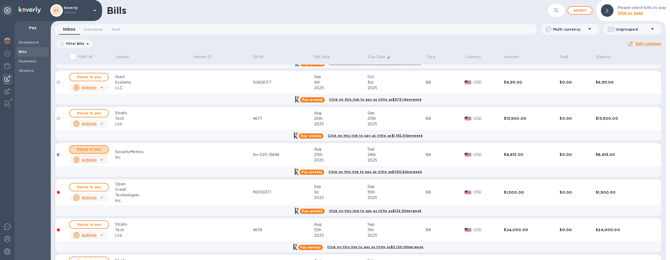
click at [104, 148] on span "Ready to pay" at bounding box center [89, 149] width 30 height 6
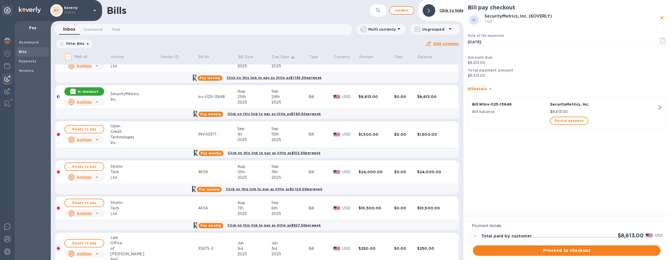
scroll to position [92, 0]
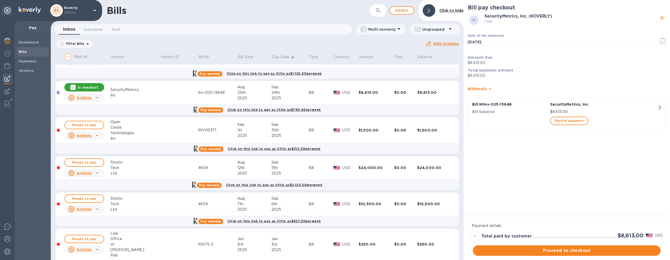
click at [523, 115] on div "Bill balance" at bounding box center [510, 112] width 78 height 8
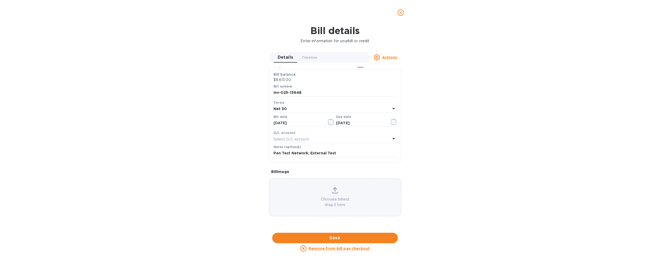
scroll to position [182, 0]
click at [335, 229] on div at bounding box center [335, 233] width 132 height 8
click at [400, 14] on icon "close" at bounding box center [400, 12] width 5 height 5
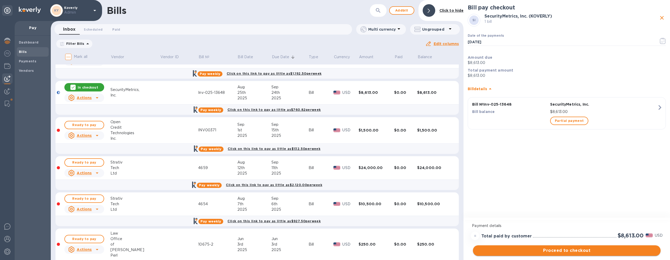
click at [582, 250] on span "Proceed to checkout" at bounding box center [566, 250] width 179 height 6
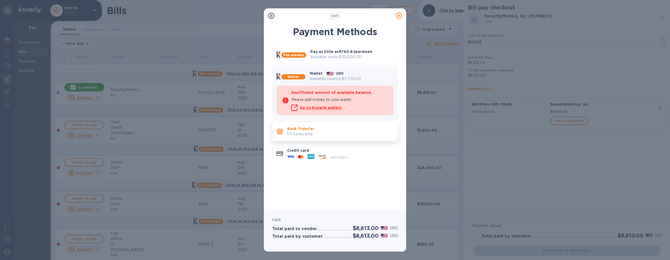
click at [367, 138] on div "Bank Transfer US banks only." at bounding box center [340, 131] width 110 height 15
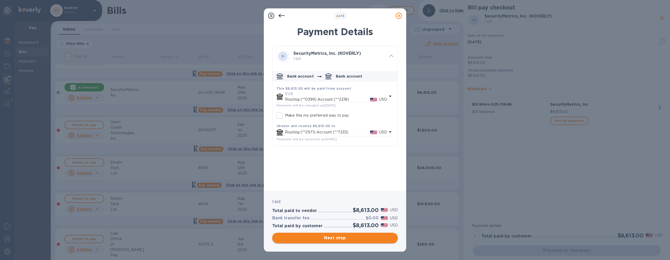
click at [340, 237] on span "Next step" at bounding box center [334, 238] width 117 height 6
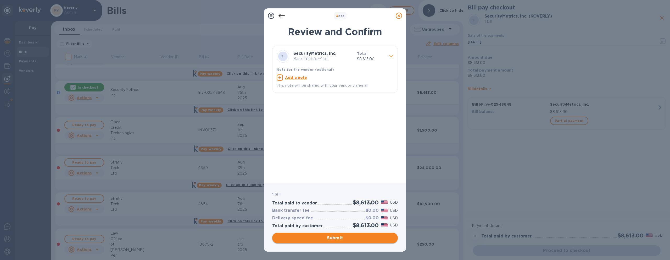
click at [331, 242] on button "Submit" at bounding box center [335, 237] width 126 height 10
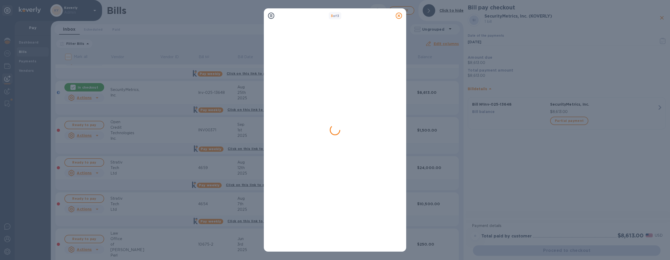
scroll to position [0, 0]
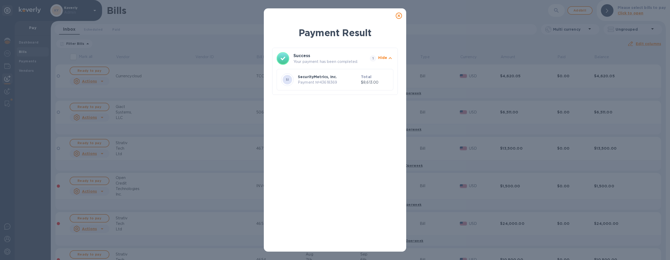
click at [400, 17] on icon at bounding box center [399, 16] width 6 height 6
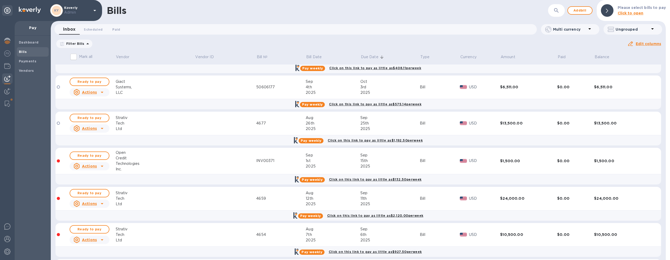
scroll to position [26, 0]
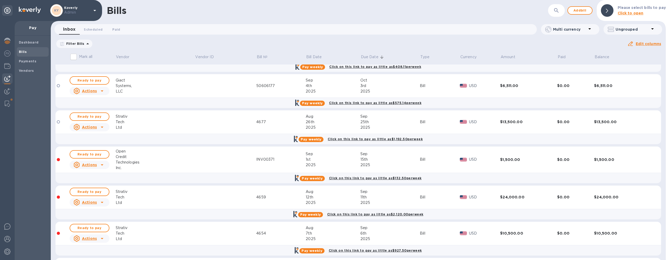
click at [130, 157] on div "Credit" at bounding box center [155, 156] width 79 height 5
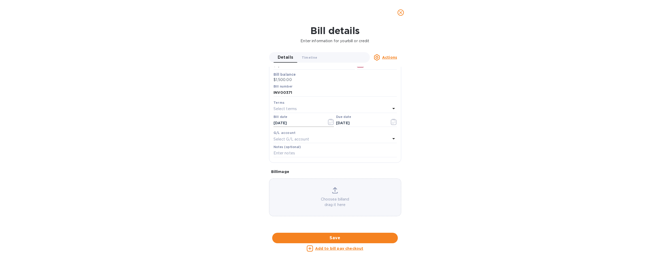
scroll to position [237, 0]
click at [347, 229] on div at bounding box center [335, 233] width 132 height 8
click at [402, 12] on icon "close" at bounding box center [400, 12] width 5 height 5
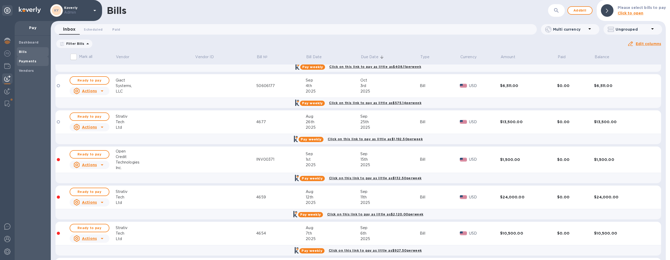
click at [38, 64] on div "Payments" at bounding box center [33, 61] width 32 height 9
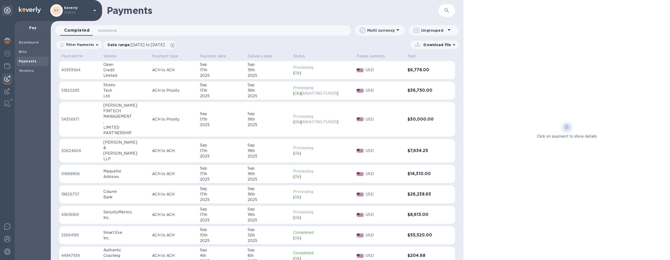
click at [109, 74] on div "Limited" at bounding box center [125, 75] width 45 height 5
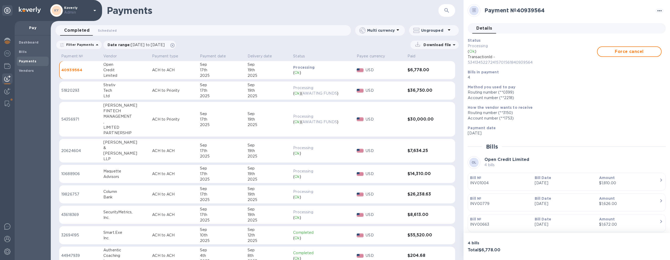
scroll to position [37, 0]
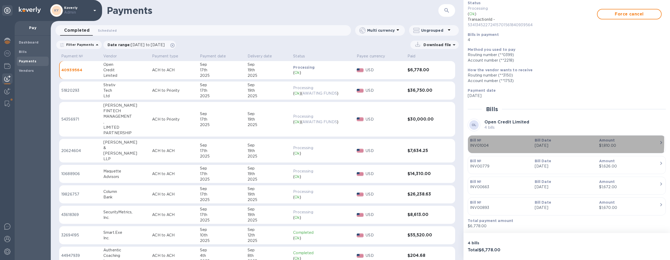
click at [529, 142] on p "Bill №" at bounding box center [500, 139] width 60 height 5
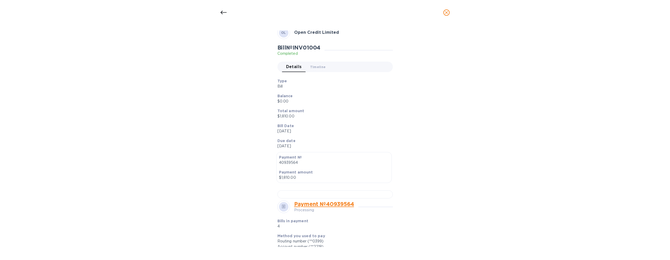
scroll to position [60, 0]
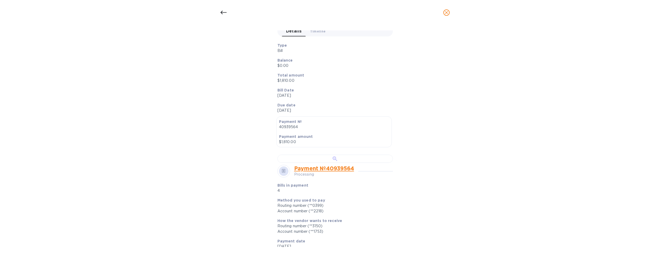
click at [332, 163] on div at bounding box center [334, 158] width 115 height 8
click at [447, 13] on icon "close" at bounding box center [446, 12] width 3 height 3
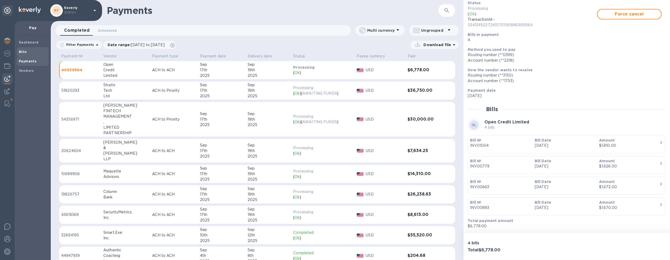
click at [36, 52] on span "Bills" at bounding box center [33, 51] width 28 height 5
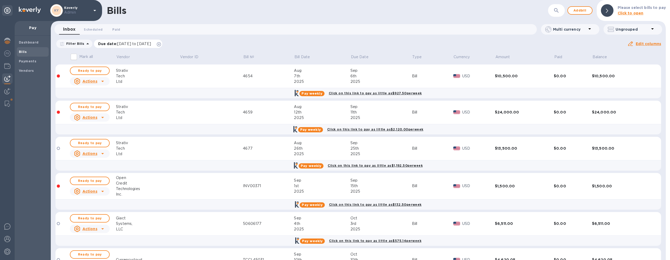
click at [161, 45] on icon at bounding box center [159, 44] width 4 height 4
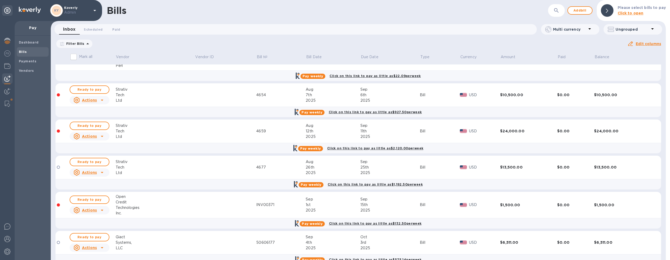
scroll to position [30, 0]
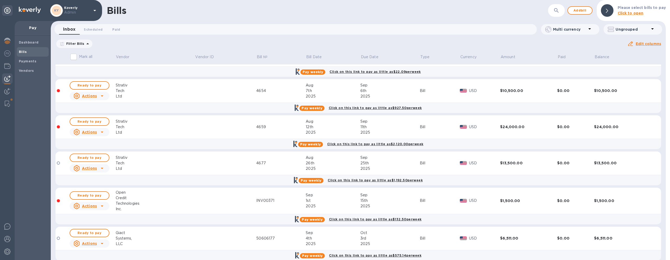
click at [125, 196] on div "Credit" at bounding box center [155, 197] width 79 height 5
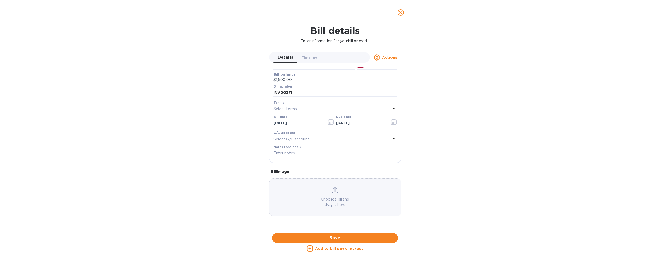
scroll to position [164, 0]
click at [317, 229] on div at bounding box center [335, 233] width 132 height 8
click at [402, 13] on icon "close" at bounding box center [400, 12] width 5 height 5
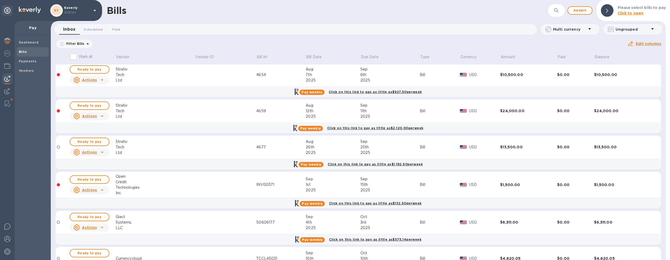
scroll to position [63, 0]
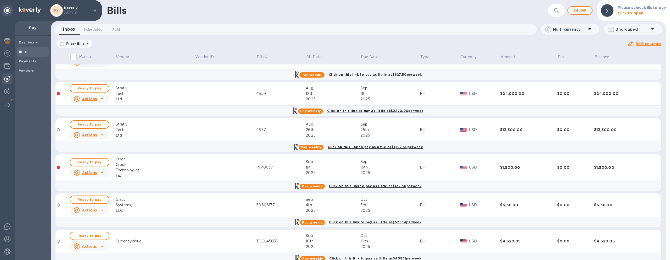
click at [128, 163] on div "Credit" at bounding box center [155, 164] width 79 height 5
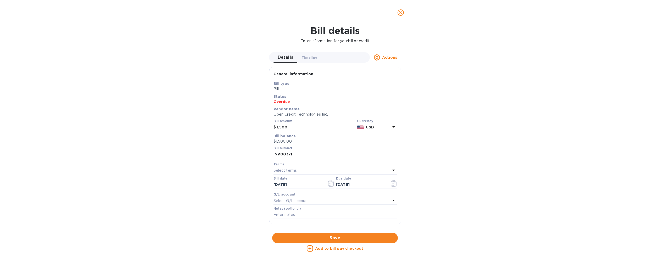
click at [400, 14] on icon "close" at bounding box center [400, 12] width 5 height 5
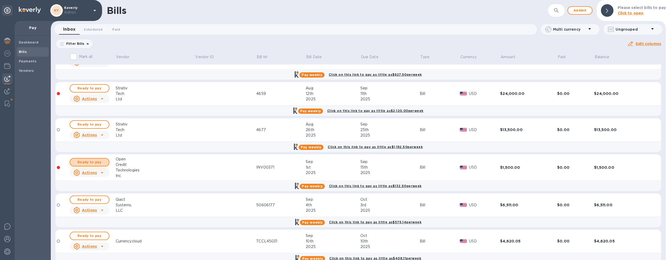
click at [101, 164] on span "Ready to pay" at bounding box center [89, 162] width 30 height 6
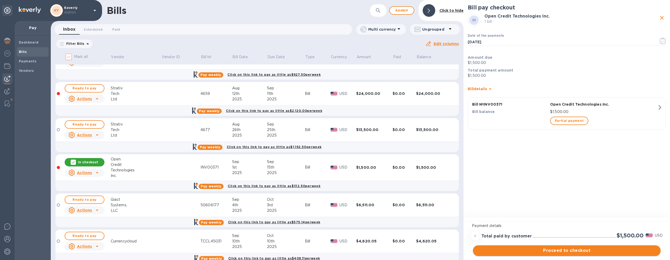
click at [550, 252] on span "Proceed to checkout" at bounding box center [566, 250] width 179 height 6
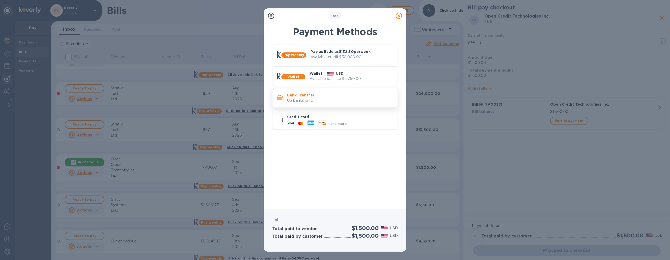
click at [348, 104] on div "Bank Transfer US banks only." at bounding box center [340, 97] width 110 height 15
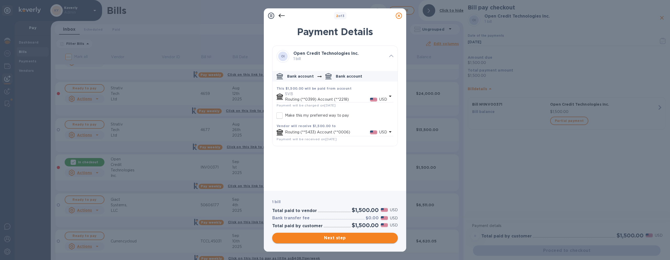
click at [348, 240] on span "Next step" at bounding box center [334, 238] width 117 height 6
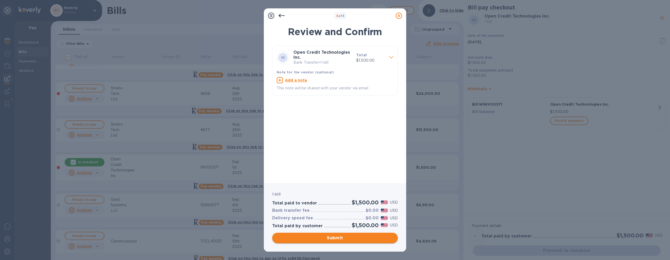
click at [356, 240] on span "Submit" at bounding box center [334, 238] width 117 height 6
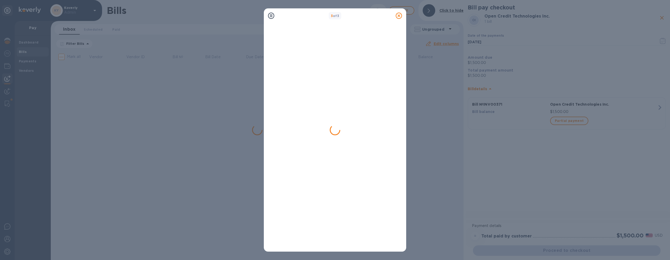
scroll to position [0, 0]
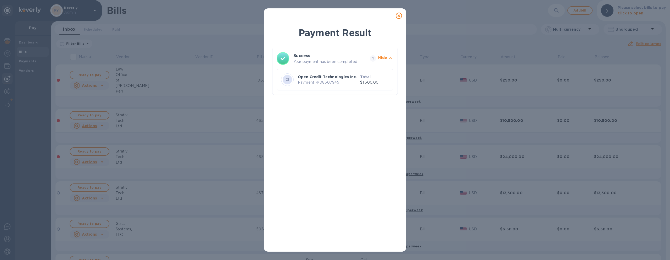
click at [398, 16] on icon at bounding box center [399, 16] width 6 height 6
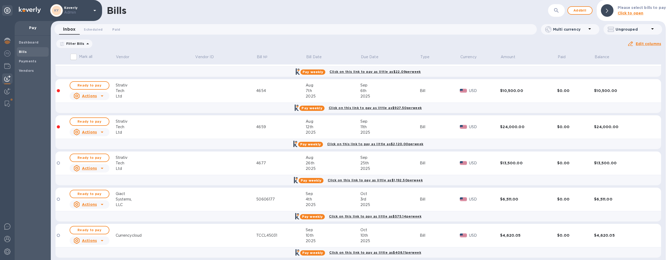
scroll to position [35, 0]
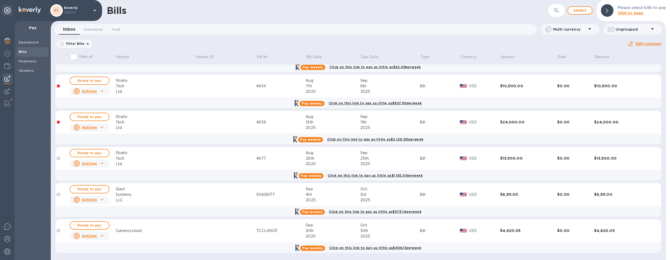
click at [134, 227] on td "Currencycloud" at bounding box center [155, 231] width 79 height 24
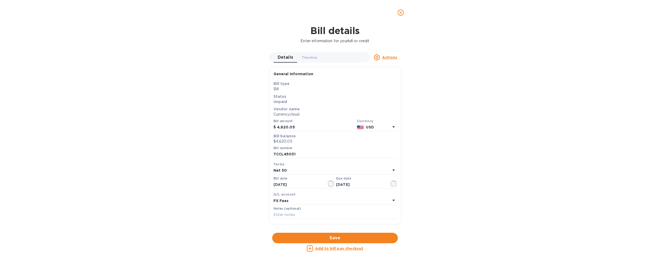
scroll to position [222, 0]
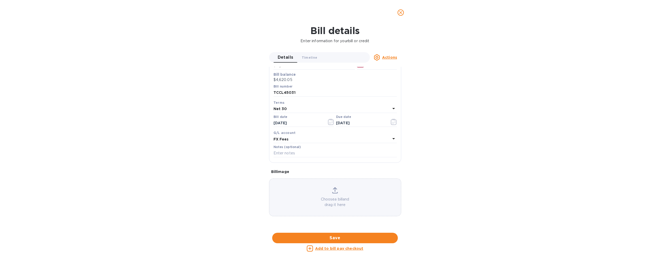
click at [324, 229] on div at bounding box center [335, 233] width 132 height 8
click at [402, 14] on icon "close" at bounding box center [400, 12] width 3 height 3
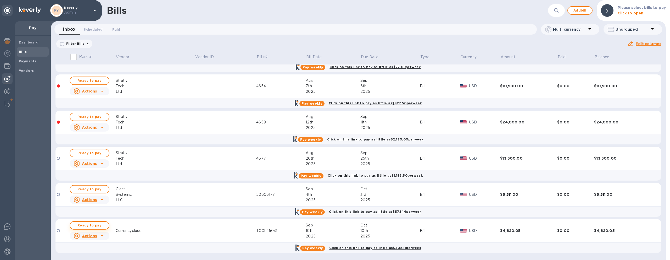
click at [96, 226] on span "Ready to pay" at bounding box center [89, 225] width 30 height 6
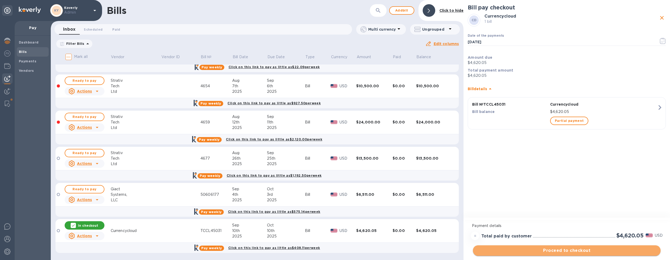
click at [543, 252] on span "Proceed to checkout" at bounding box center [566, 250] width 179 height 6
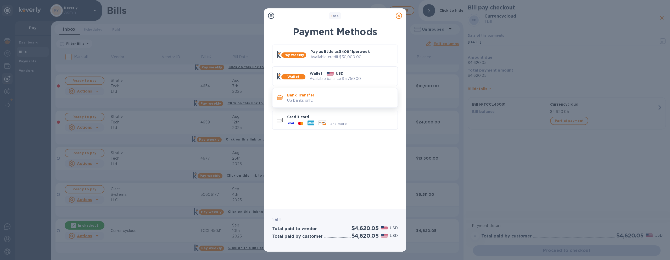
click at [373, 97] on p "Bank Transfer" at bounding box center [340, 94] width 106 height 5
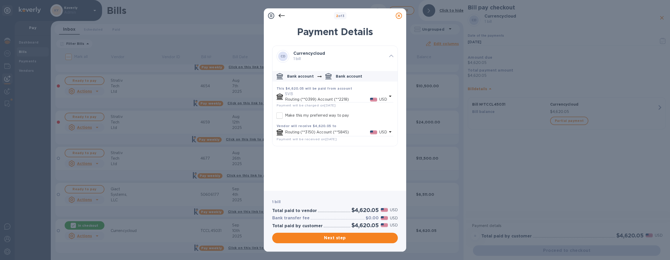
click at [398, 16] on icon at bounding box center [399, 16] width 6 height 6
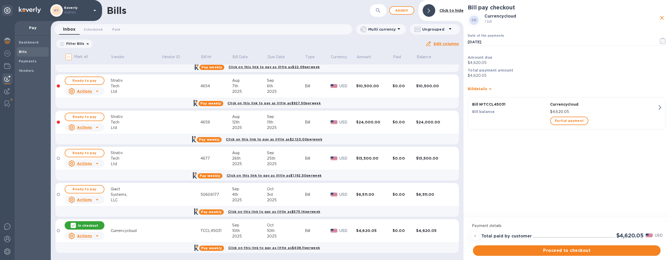
click at [125, 235] on td "Currencycloud" at bounding box center [136, 231] width 51 height 24
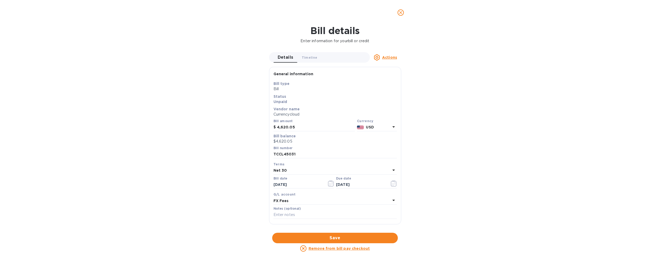
click at [303, 113] on p "Currencycloud" at bounding box center [335, 114] width 123 height 5
click at [386, 56] on u "Actions" at bounding box center [389, 57] width 15 height 4
click at [387, 89] on b "Delete" at bounding box center [391, 90] width 13 height 4
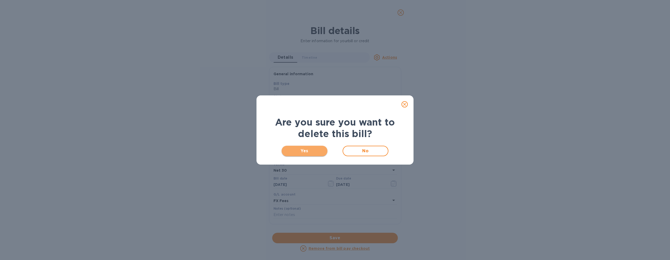
click at [314, 152] on span "Yes" at bounding box center [304, 151] width 37 height 6
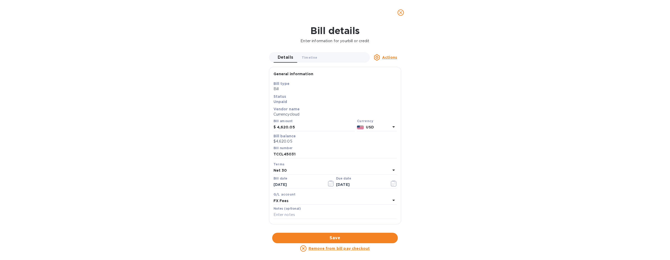
scroll to position [0, 0]
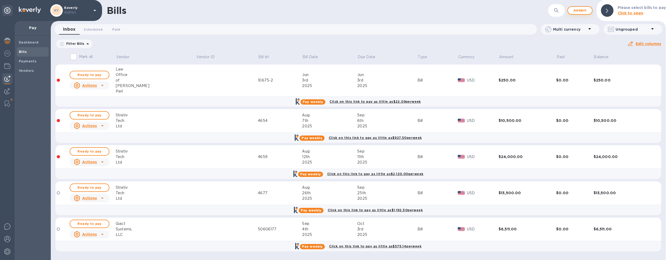
click at [574, 11] on span "Add bill" at bounding box center [580, 10] width 16 height 6
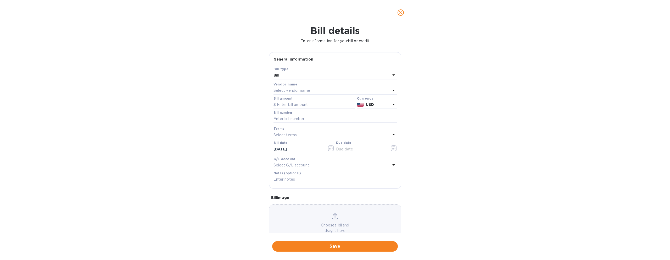
click at [322, 89] on div "Select vendor name" at bounding box center [332, 90] width 117 height 7
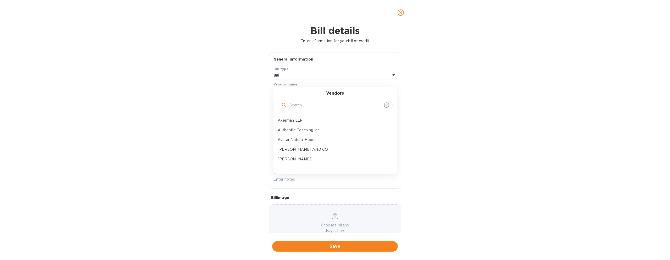
click at [310, 105] on input "text" at bounding box center [336, 105] width 92 height 8
type input "currency"
click at [305, 129] on p "The Currency Cloud Ltd" at bounding box center [333, 129] width 111 height 5
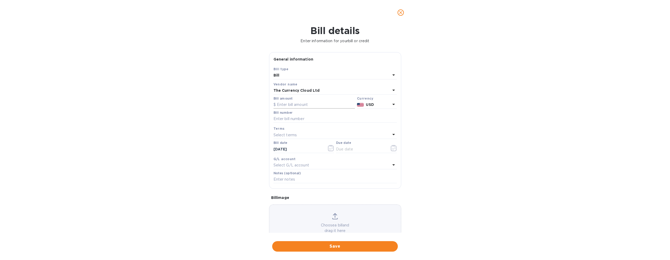
click at [281, 101] on input "text" at bounding box center [314, 105] width 81 height 8
paste input "4,620.05"
type input "4,620.05"
click at [283, 119] on input "text" at bounding box center [335, 119] width 123 height 8
paste input "TCCL45031"
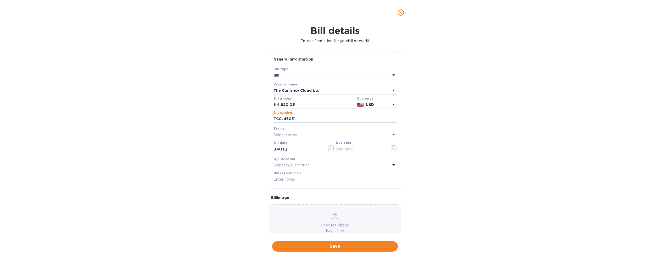
type input "TCCL45031"
click at [292, 135] on p "Select terms" at bounding box center [286, 134] width 24 height 5
click at [264, 166] on div "Bill details Enter information for your bill or credit General information Save…" at bounding box center [335, 142] width 670 height 235
click at [296, 149] on input "[DATE]" at bounding box center [298, 149] width 49 height 8
click at [284, 150] on input "[DATE]" at bounding box center [298, 149] width 49 height 8
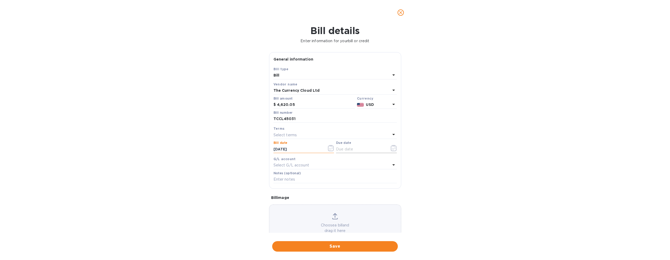
type input "[DATE]"
click at [348, 148] on input "text" at bounding box center [360, 149] width 49 height 8
type input "[DATE]"
click at [251, 172] on div "Bill details Enter information for your bill or credit General information Save…" at bounding box center [335, 142] width 670 height 235
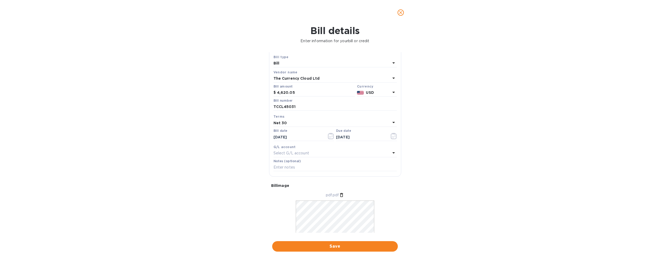
scroll to position [32, 0]
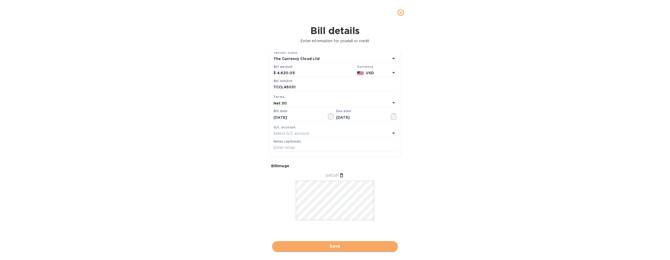
click at [345, 246] on span "Save" at bounding box center [334, 246] width 117 height 6
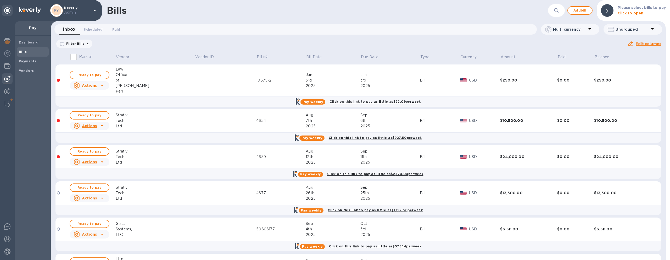
scroll to position [37, 0]
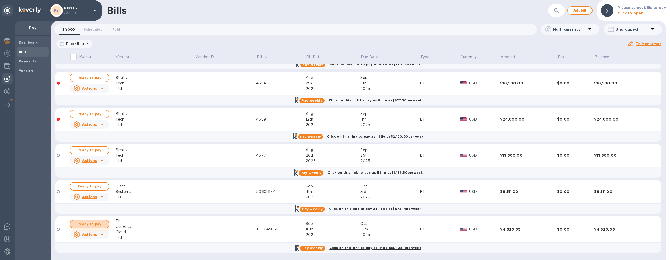
click at [97, 224] on span "Ready to pay" at bounding box center [89, 224] width 30 height 6
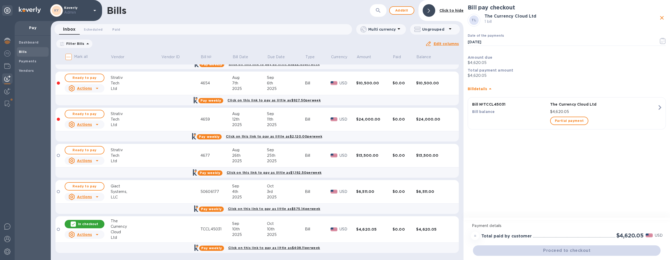
click at [527, 115] on div "Bill balance" at bounding box center [510, 112] width 78 height 8
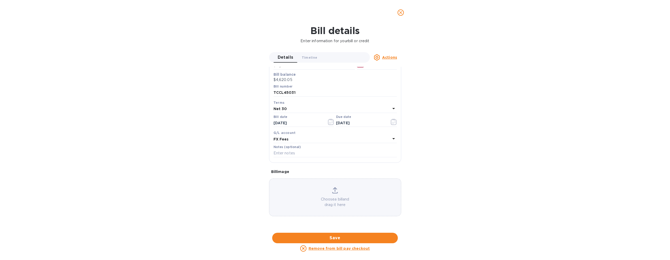
scroll to position [158, 0]
click at [342, 229] on div at bounding box center [335, 233] width 132 height 8
click at [401, 10] on icon "close" at bounding box center [400, 12] width 5 height 5
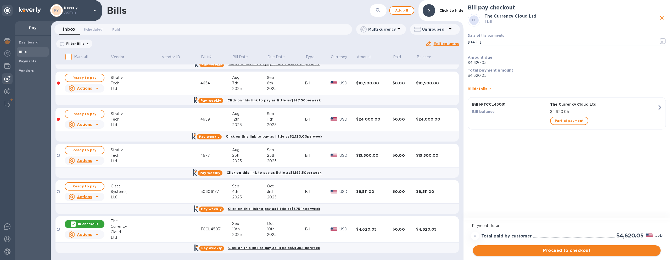
click at [542, 253] on button "Proceed to checkout" at bounding box center [567, 250] width 188 height 10
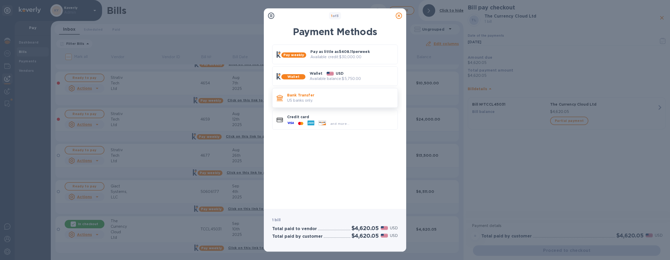
click at [363, 101] on p "US banks only." at bounding box center [340, 100] width 106 height 5
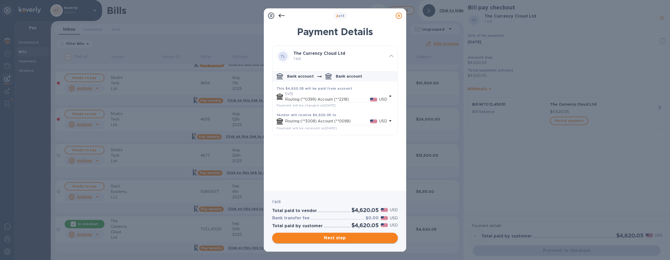
click at [357, 238] on span "Next step" at bounding box center [334, 238] width 117 height 6
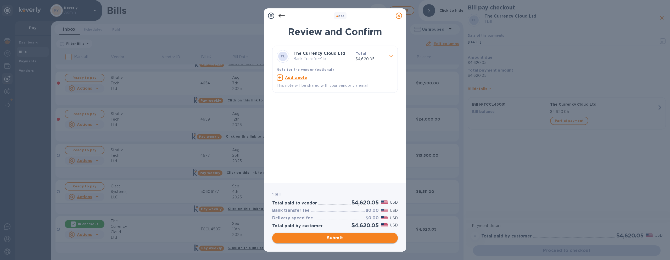
click at [346, 237] on span "Submit" at bounding box center [334, 238] width 117 height 6
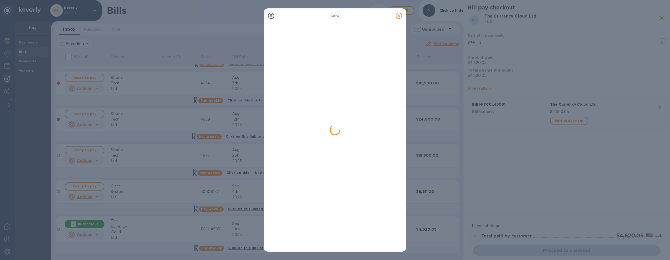
scroll to position [0, 0]
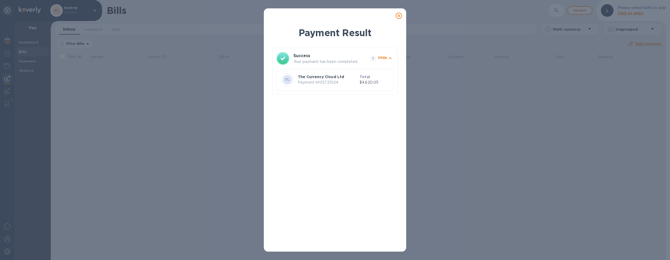
click at [401, 15] on icon at bounding box center [399, 16] width 6 height 6
